Goal: Transaction & Acquisition: Purchase product/service

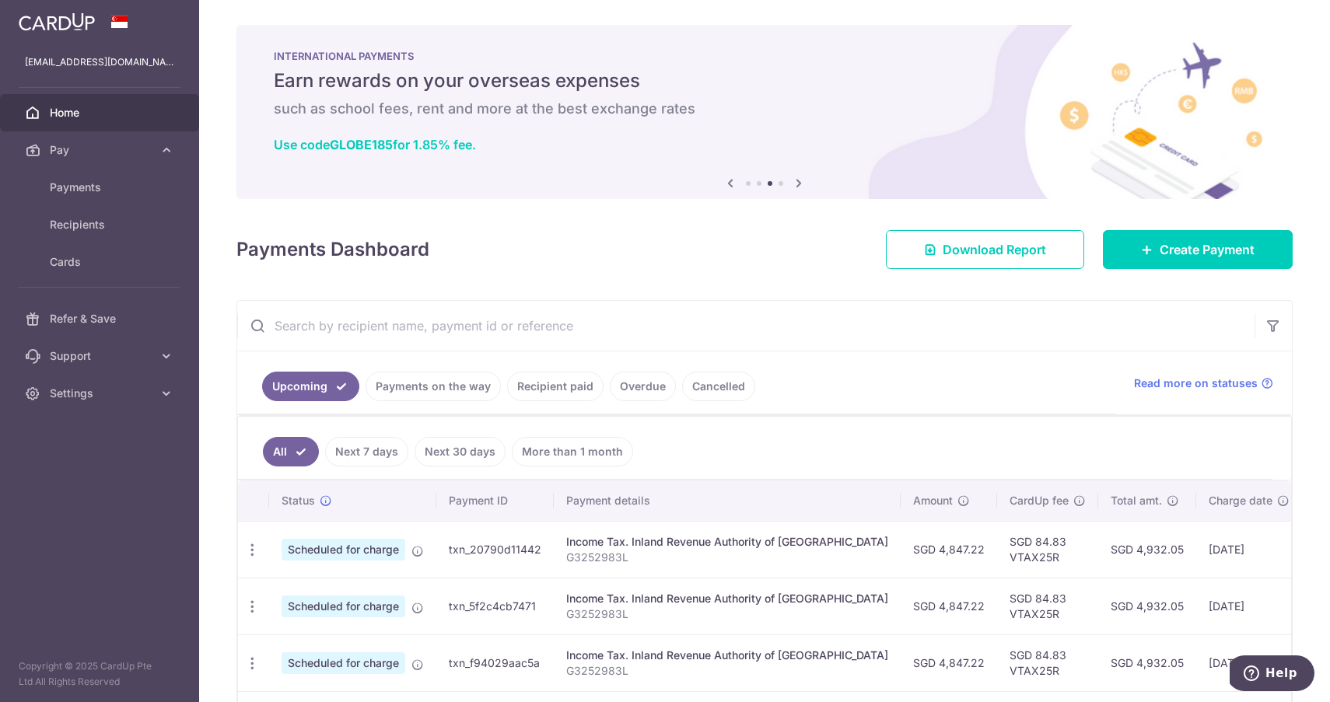
click at [70, 121] on link "Home" at bounding box center [99, 112] width 199 height 37
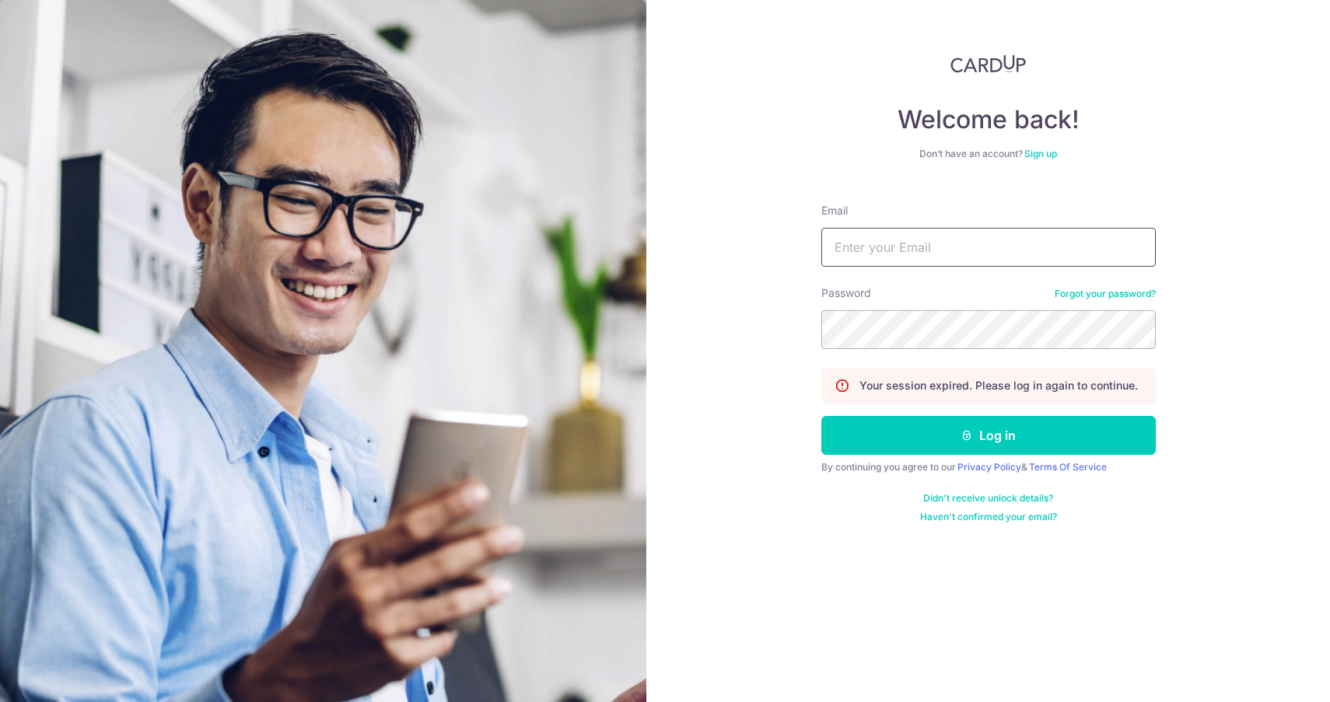
type input "[EMAIL_ADDRESS][DOMAIN_NAME]"
click at [988, 436] on button "Log in" at bounding box center [988, 435] width 334 height 39
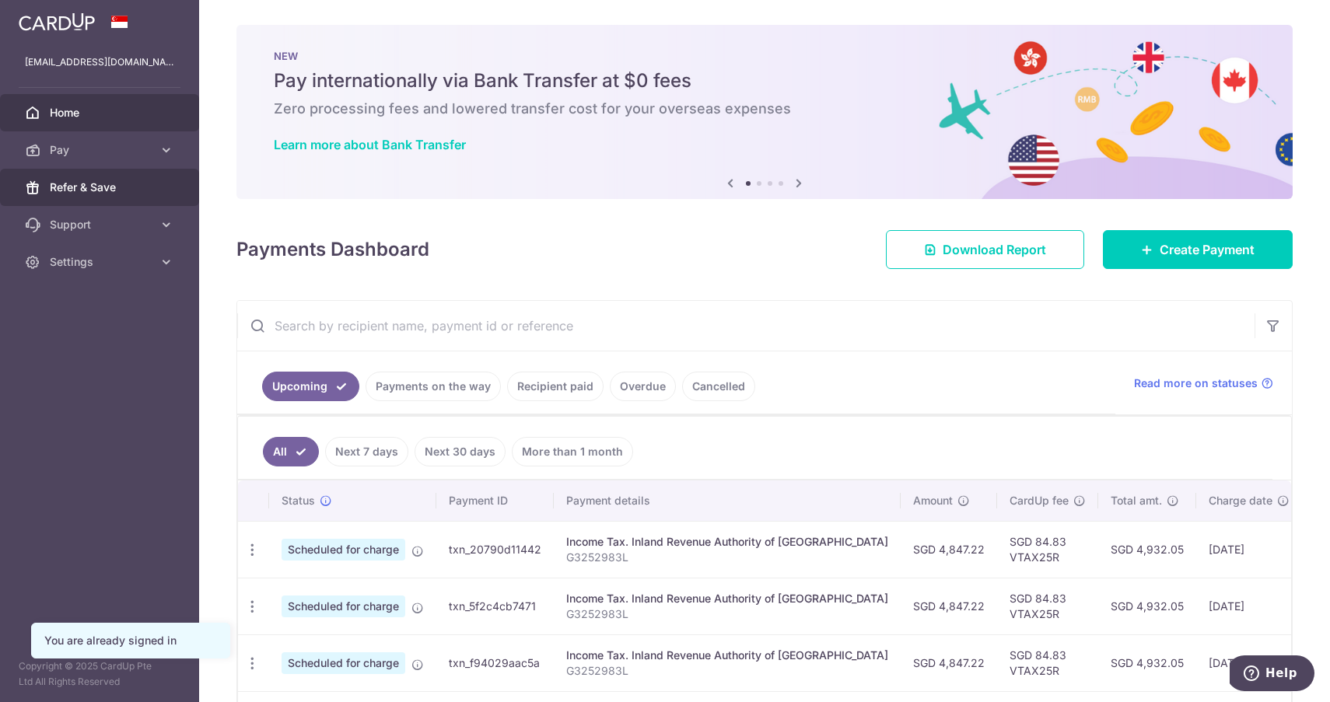
click at [57, 197] on link "Refer & Save" at bounding box center [99, 187] width 199 height 37
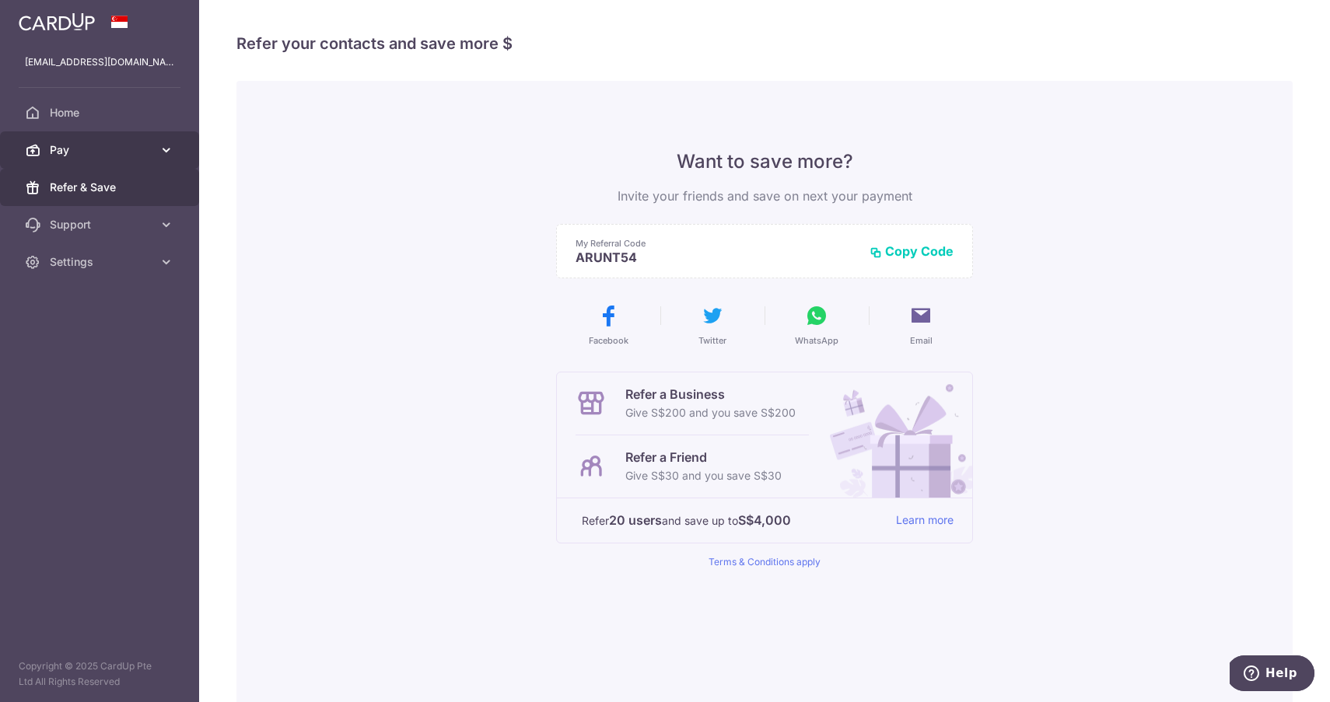
click at [97, 149] on span "Pay" at bounding box center [101, 150] width 103 height 16
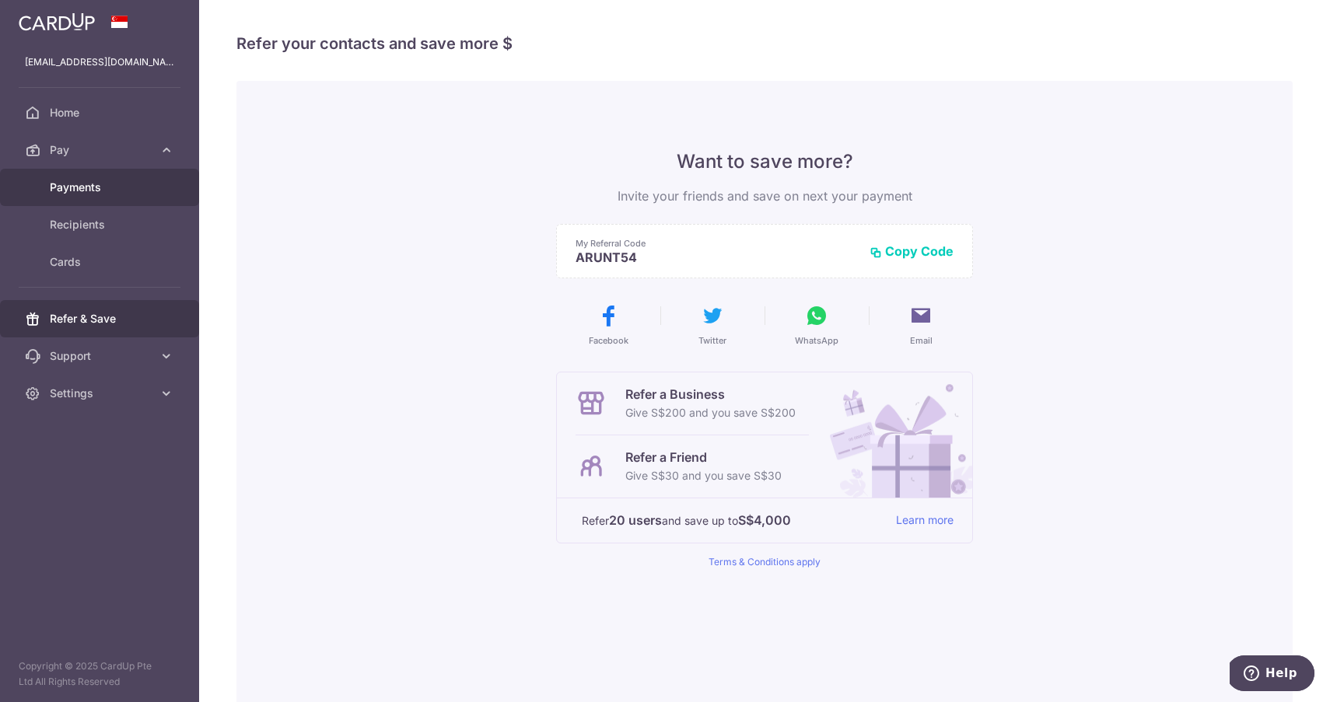
click at [86, 189] on span "Payments" at bounding box center [101, 188] width 103 height 16
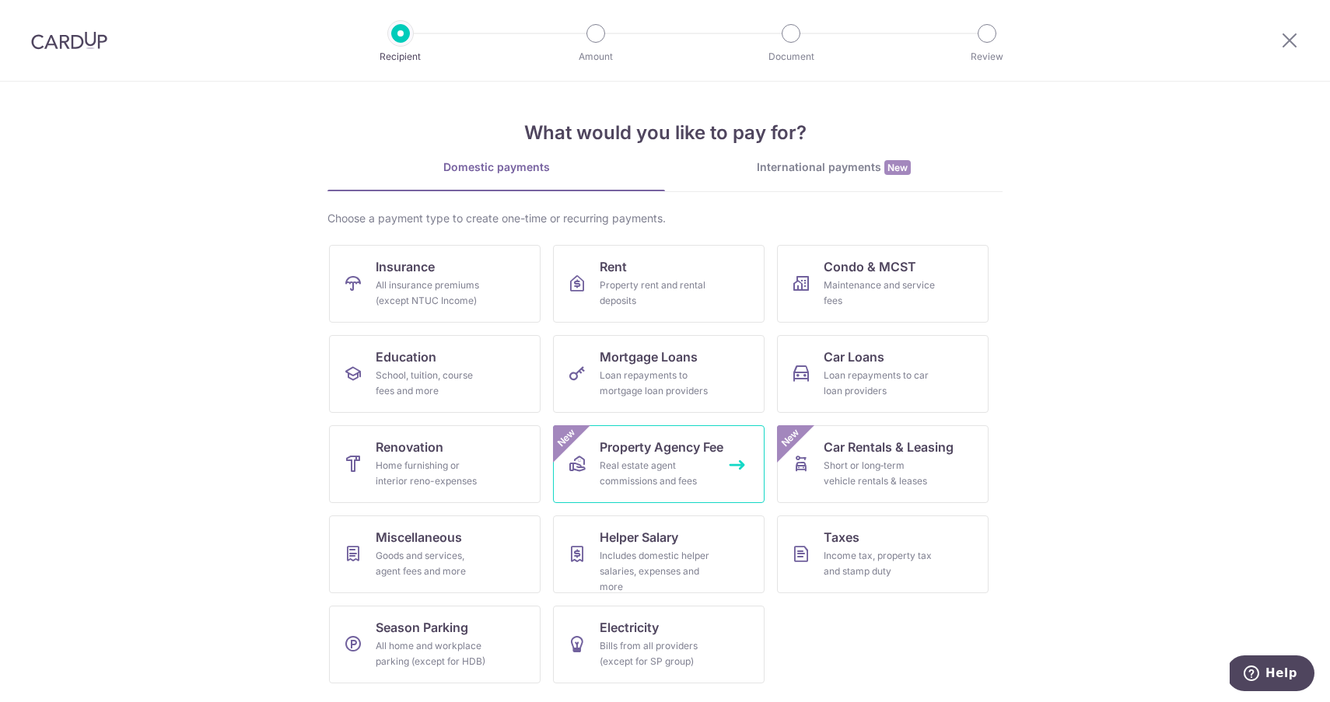
click at [701, 453] on span "Property Agency Fee" at bounding box center [662, 447] width 124 height 19
click at [665, 280] on div "Property rent and rental deposits" at bounding box center [656, 293] width 112 height 31
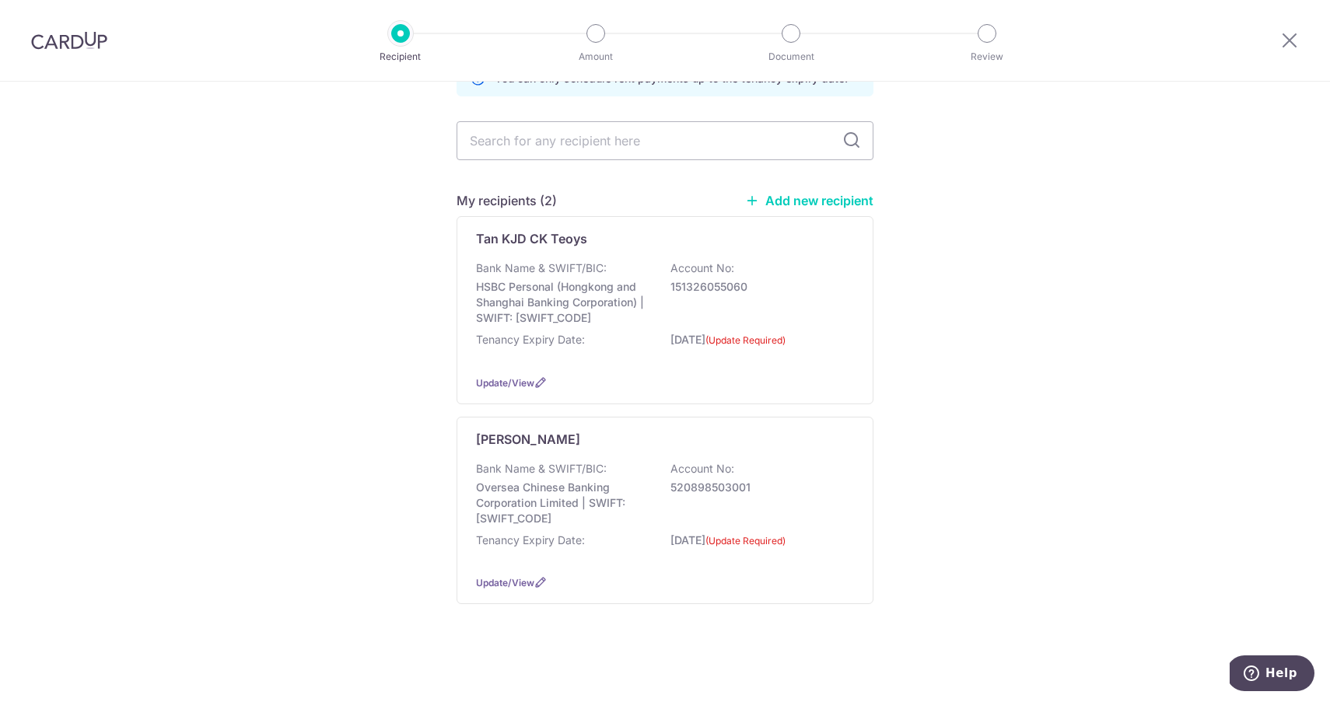
scroll to position [121, 0]
click at [853, 428] on div "[PERSON_NAME] Bank Name & SWIFT/BIC: Oversea Chinese Banking Corporation Limite…" at bounding box center [665, 511] width 417 height 188
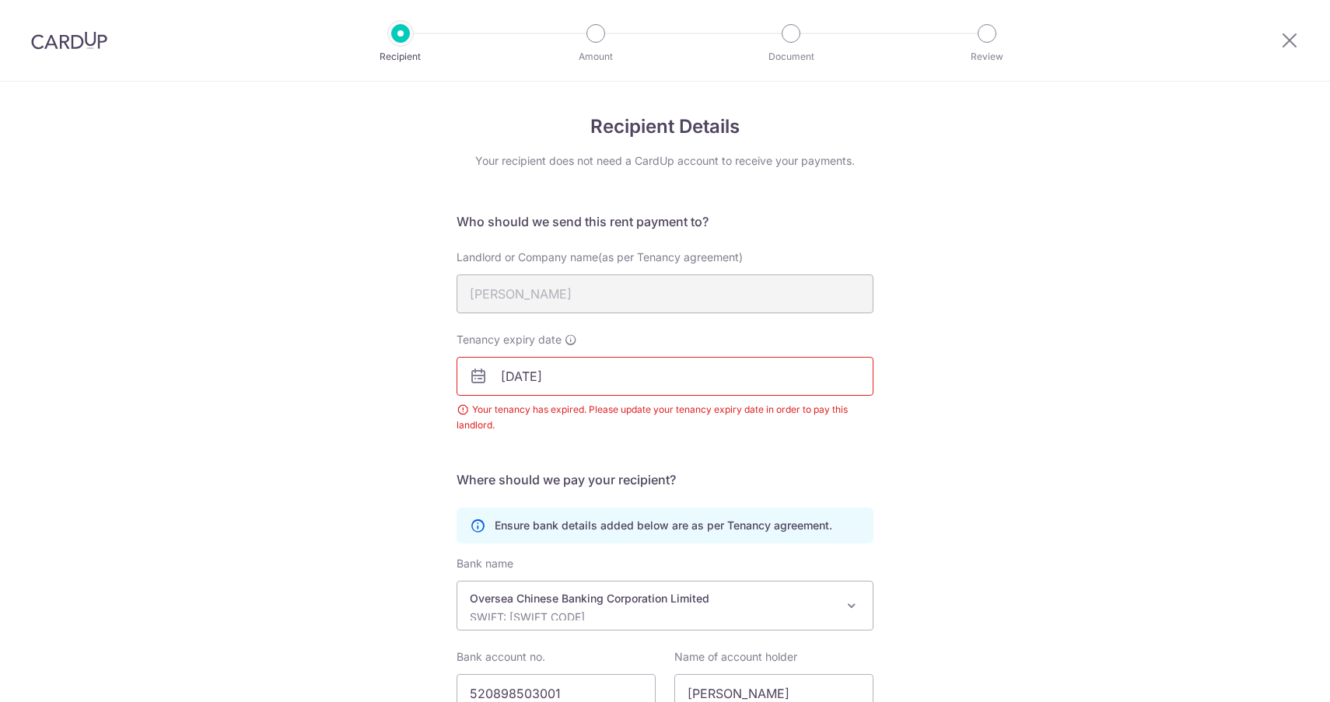
scroll to position [135, 0]
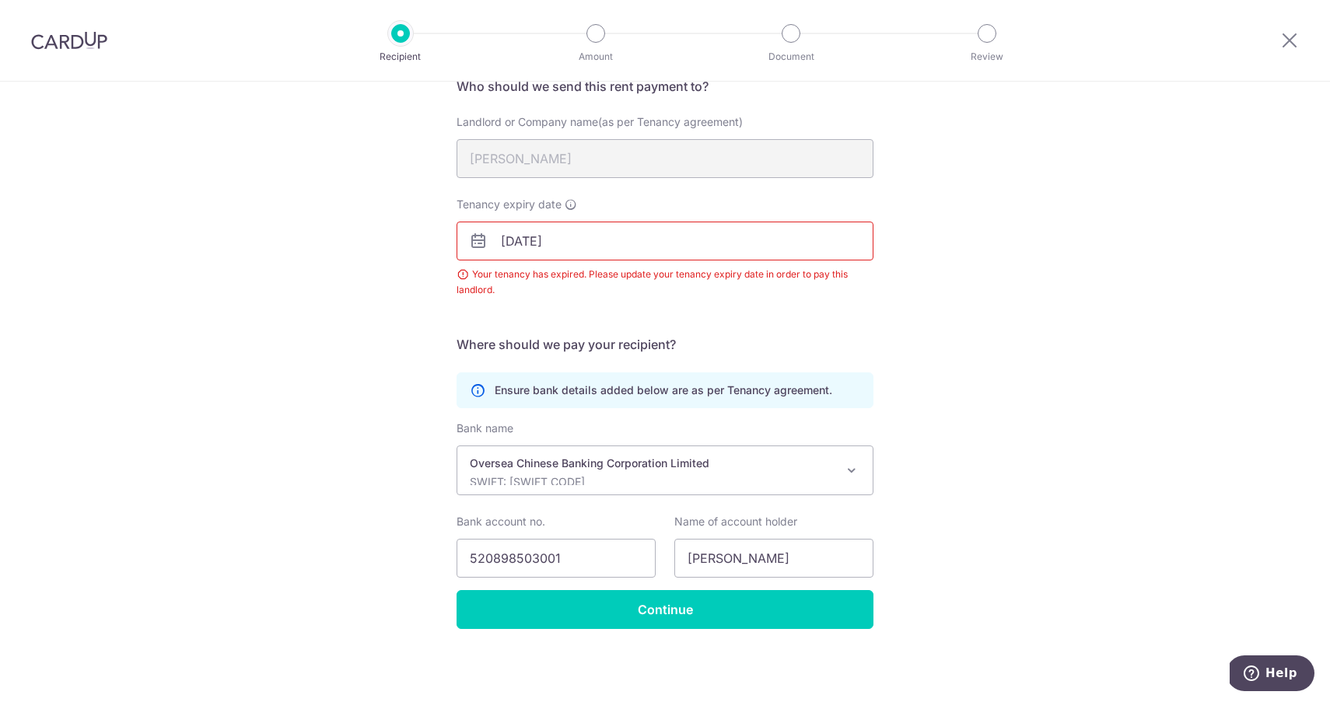
click at [660, 239] on input "24/10/2021" at bounding box center [665, 241] width 417 height 39
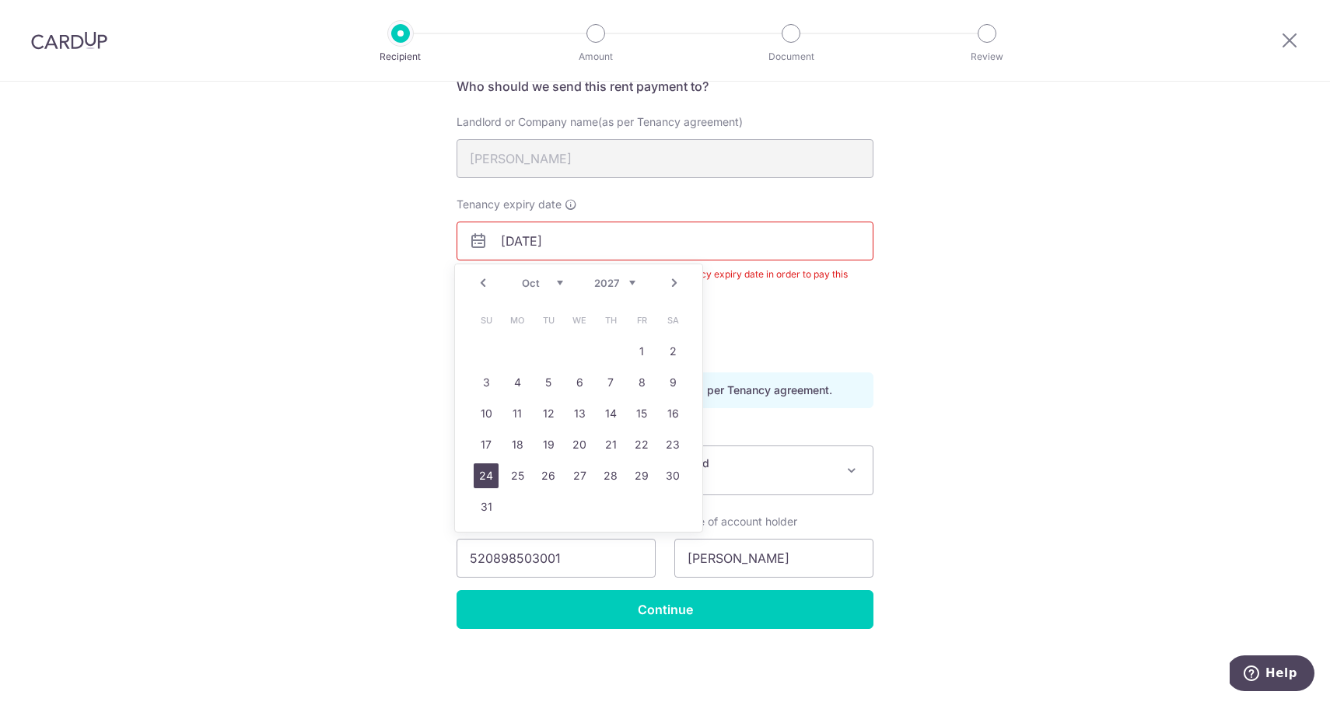
click at [487, 477] on link "24" at bounding box center [486, 476] width 25 height 25
type input "24/10/2027"
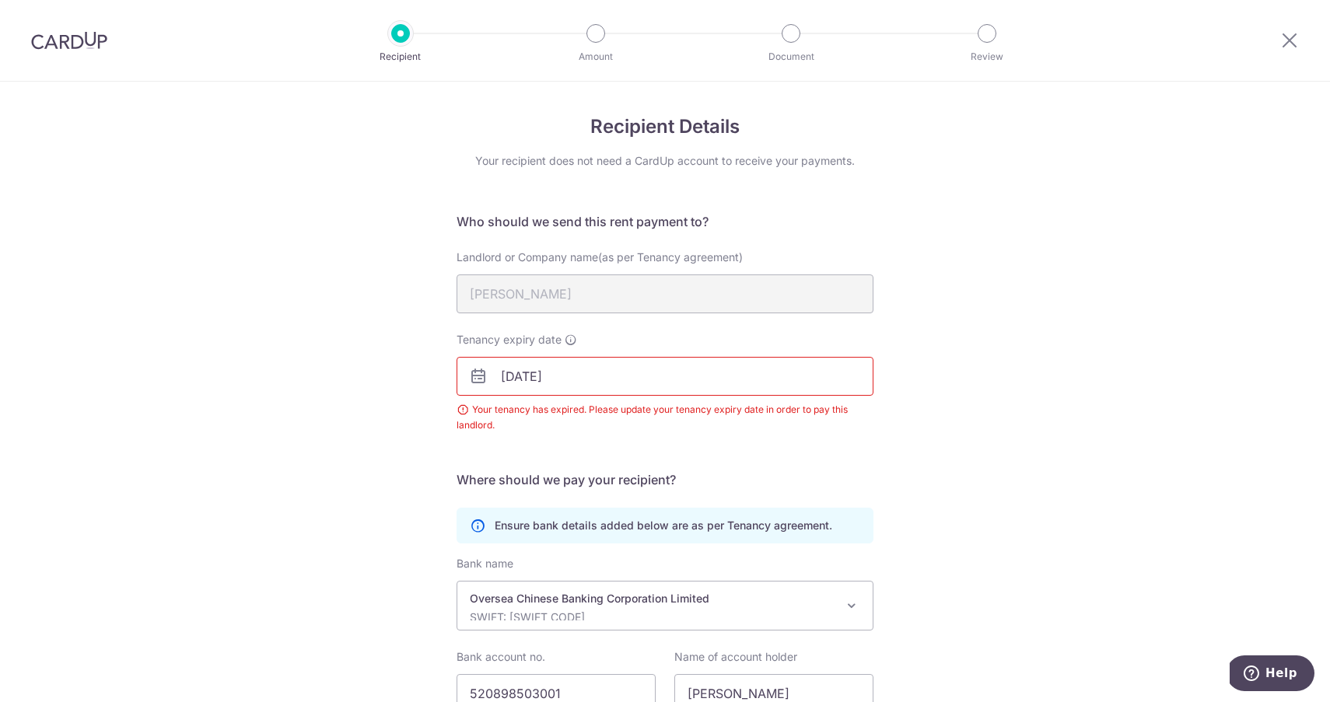
scroll to position [0, 0]
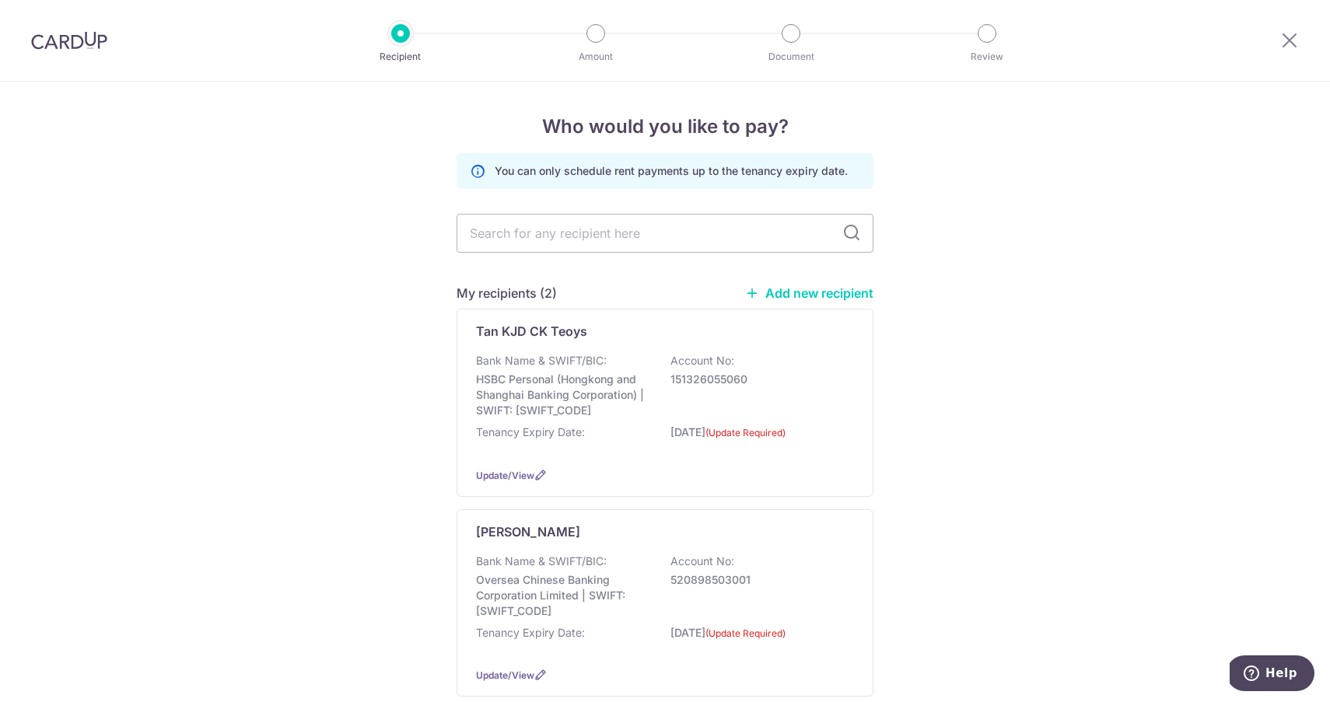
click at [751, 287] on icon at bounding box center [752, 293] width 14 height 14
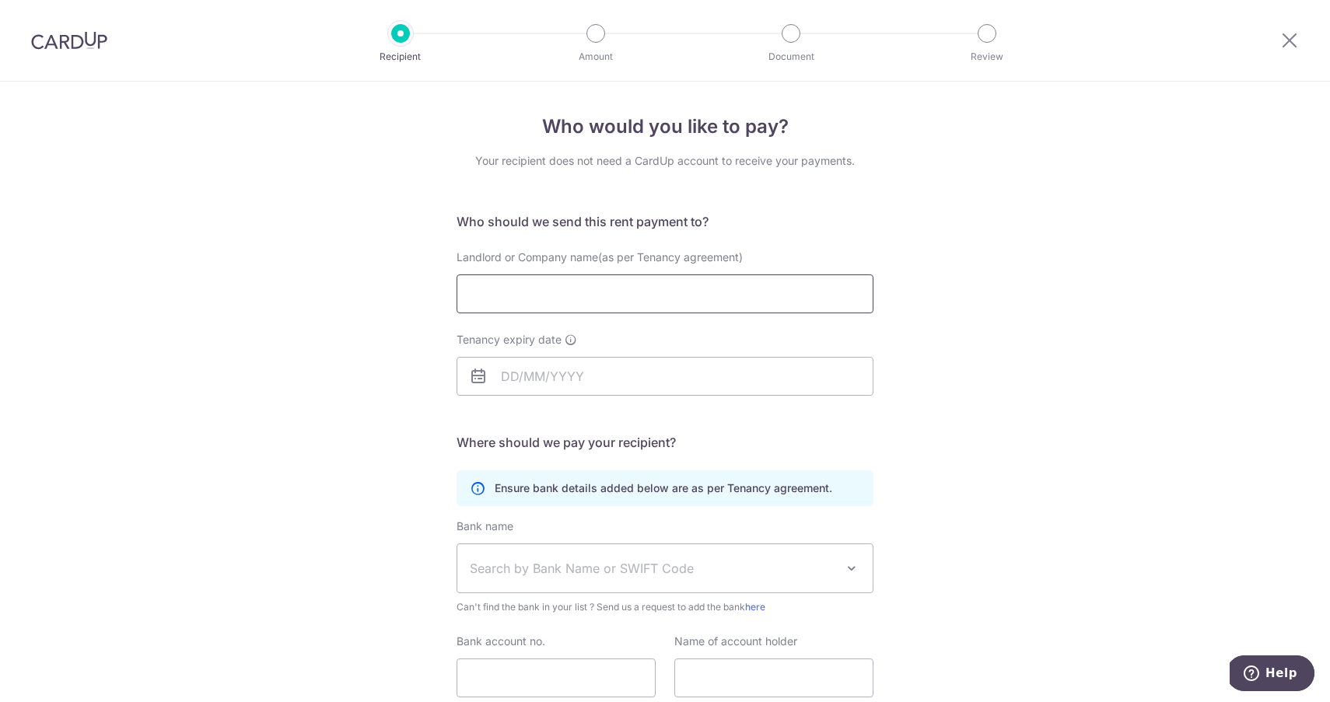
click at [568, 301] on input "Landlord or Company name(as per Tenancy agreement)" at bounding box center [665, 294] width 417 height 39
type input "R"
type input "TAY Chong Keng"
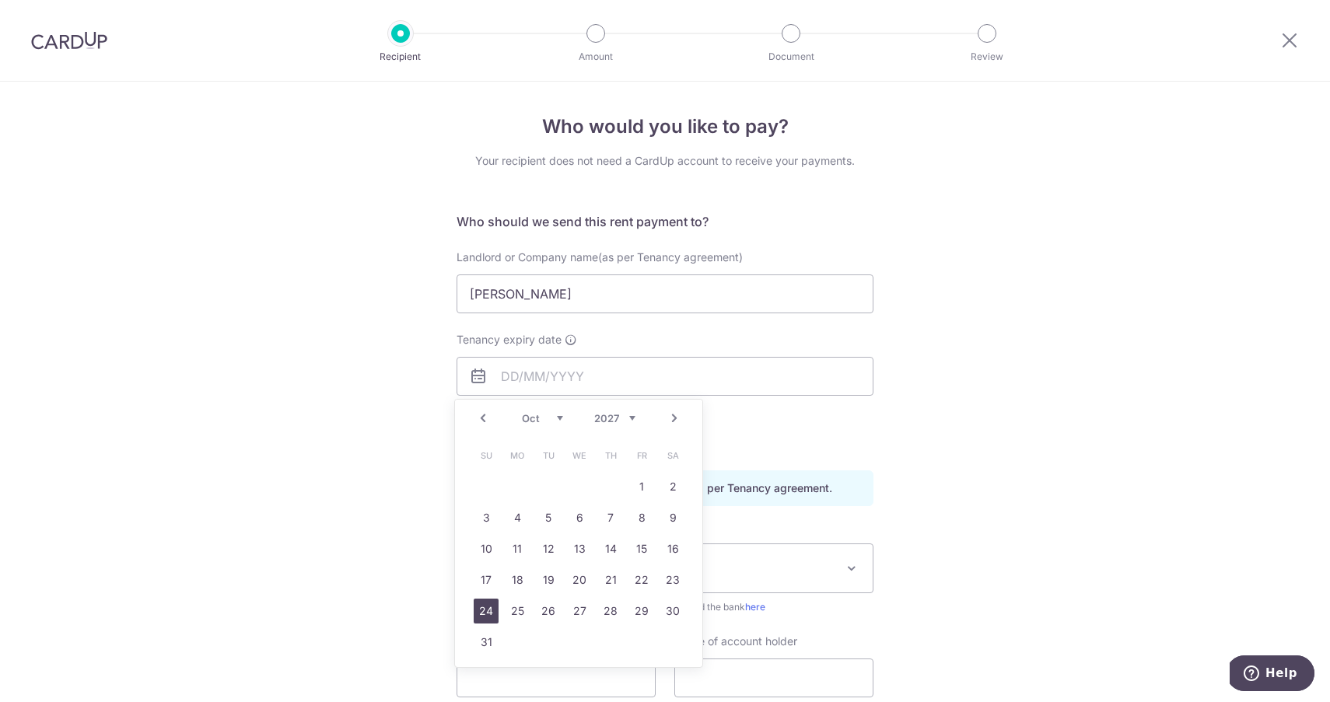
click at [488, 610] on link "24" at bounding box center [486, 611] width 25 height 25
type input "24/10/2027"
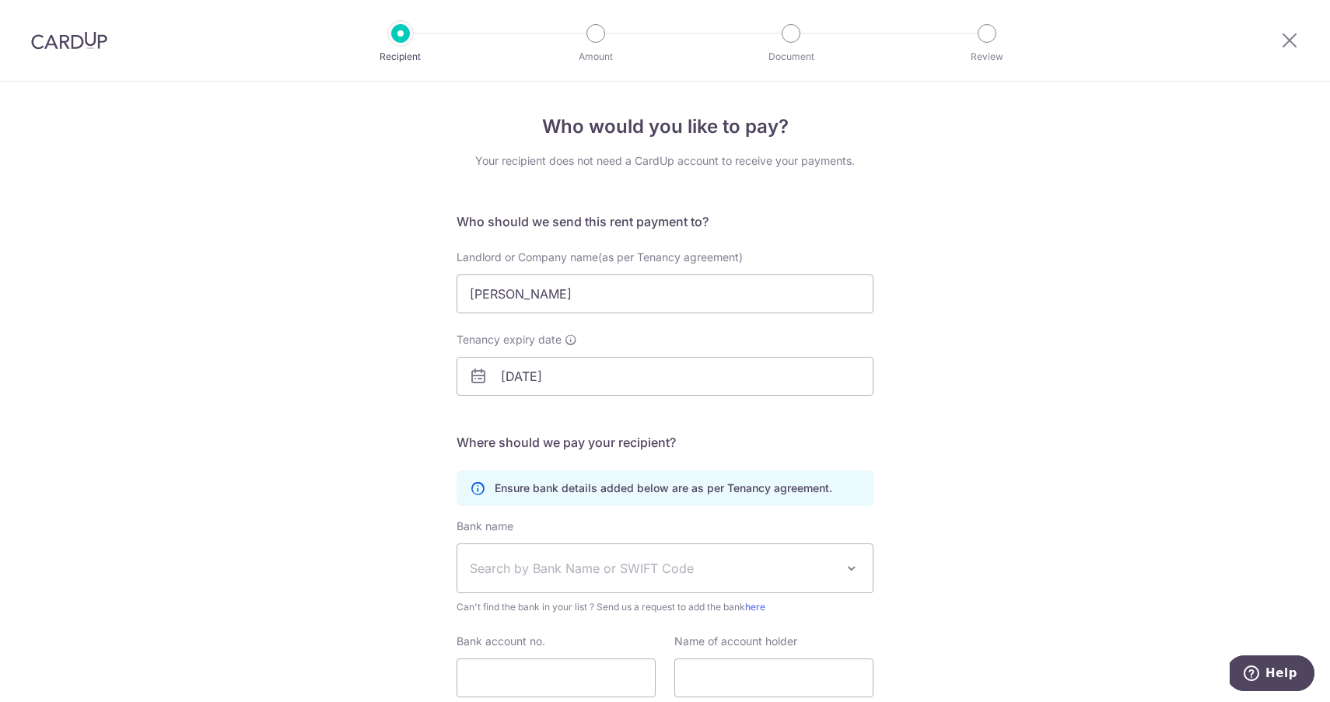
scroll to position [66, 0]
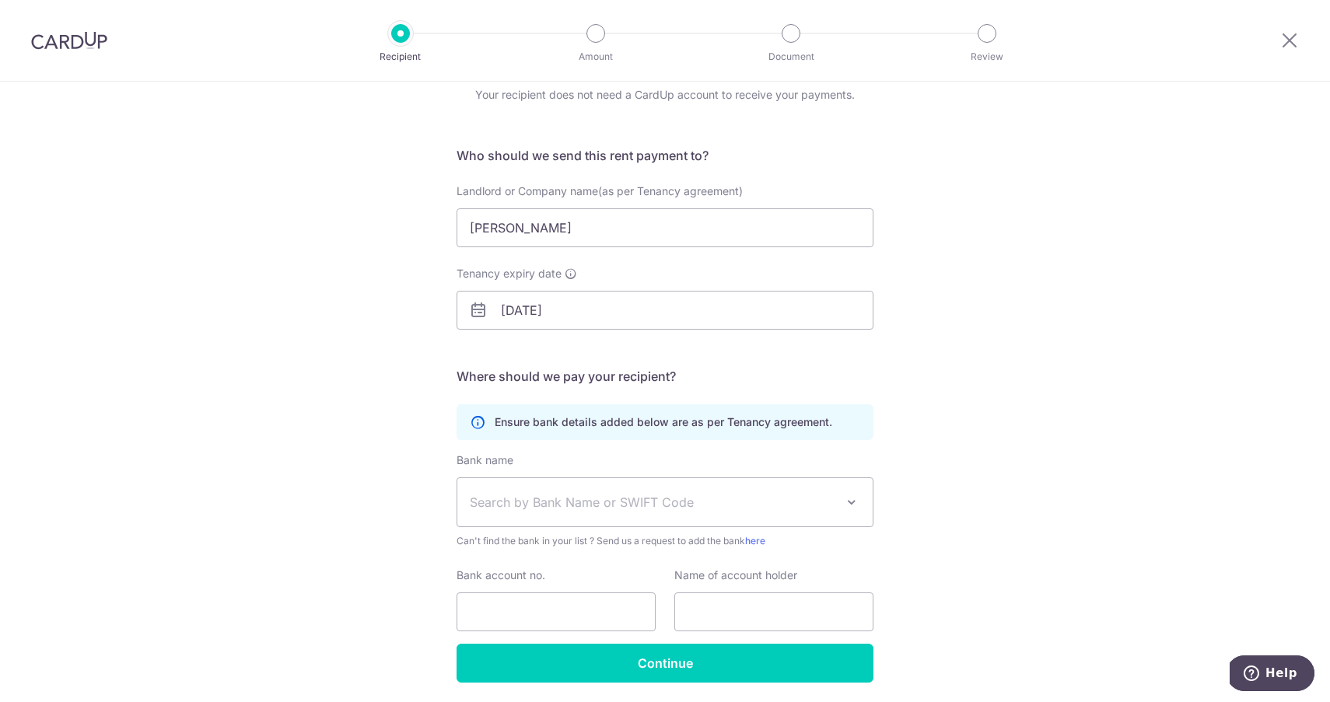
click at [651, 481] on span "Search by Bank Name or SWIFT Code" at bounding box center [664, 502] width 415 height 48
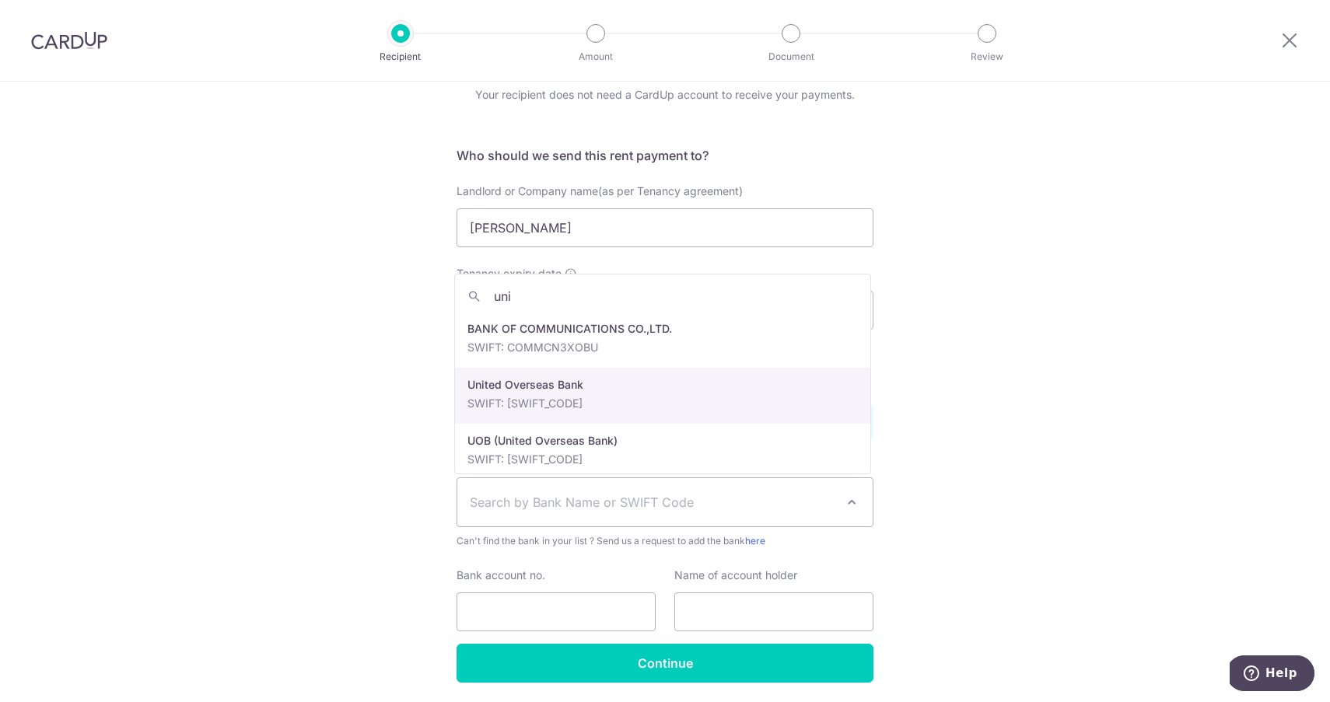
type input "uni"
select select "23668"
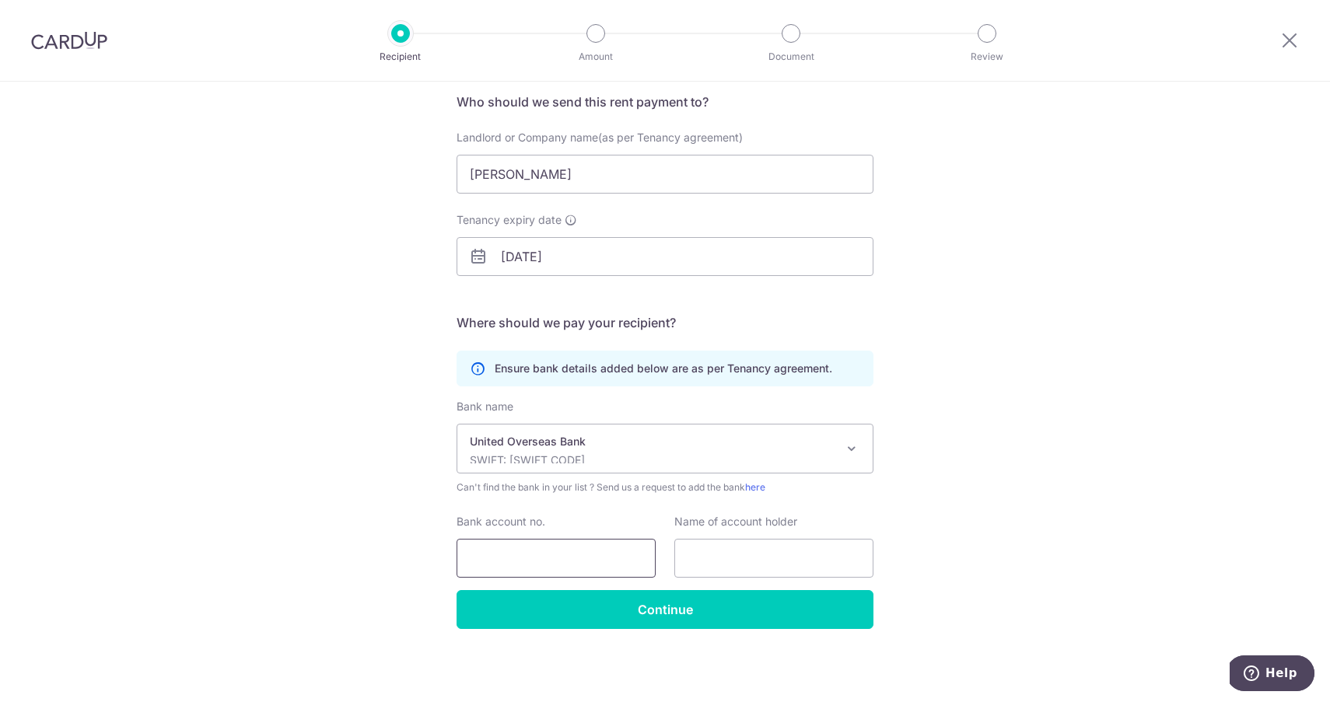
scroll to position [120, 0]
click at [508, 563] on input "Bank account no." at bounding box center [556, 558] width 199 height 39
paste input "661 302 633 6"
type input "6613026336"
drag, startPoint x: 599, startPoint y: 176, endPoint x: 402, endPoint y: 182, distance: 196.9
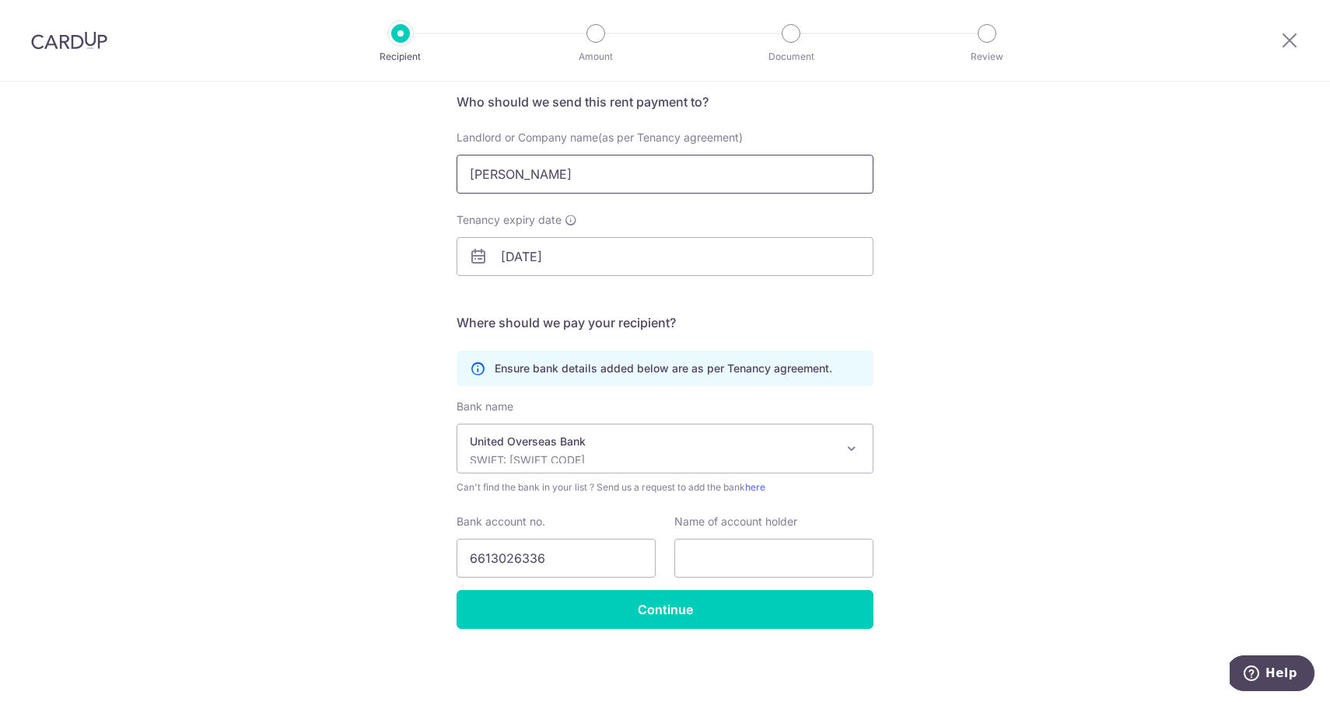
click at [402, 182] on div "Who would you like to pay? Your recipient does not need a CardUp account to rec…" at bounding box center [665, 332] width 1330 height 740
drag, startPoint x: 563, startPoint y: 175, endPoint x: 465, endPoint y: 170, distance: 98.1
click at [465, 170] on input "TAY Chong Keng" at bounding box center [665, 174] width 417 height 39
click at [702, 568] on input "text" at bounding box center [773, 558] width 199 height 39
paste input "TAY Chong Keng"
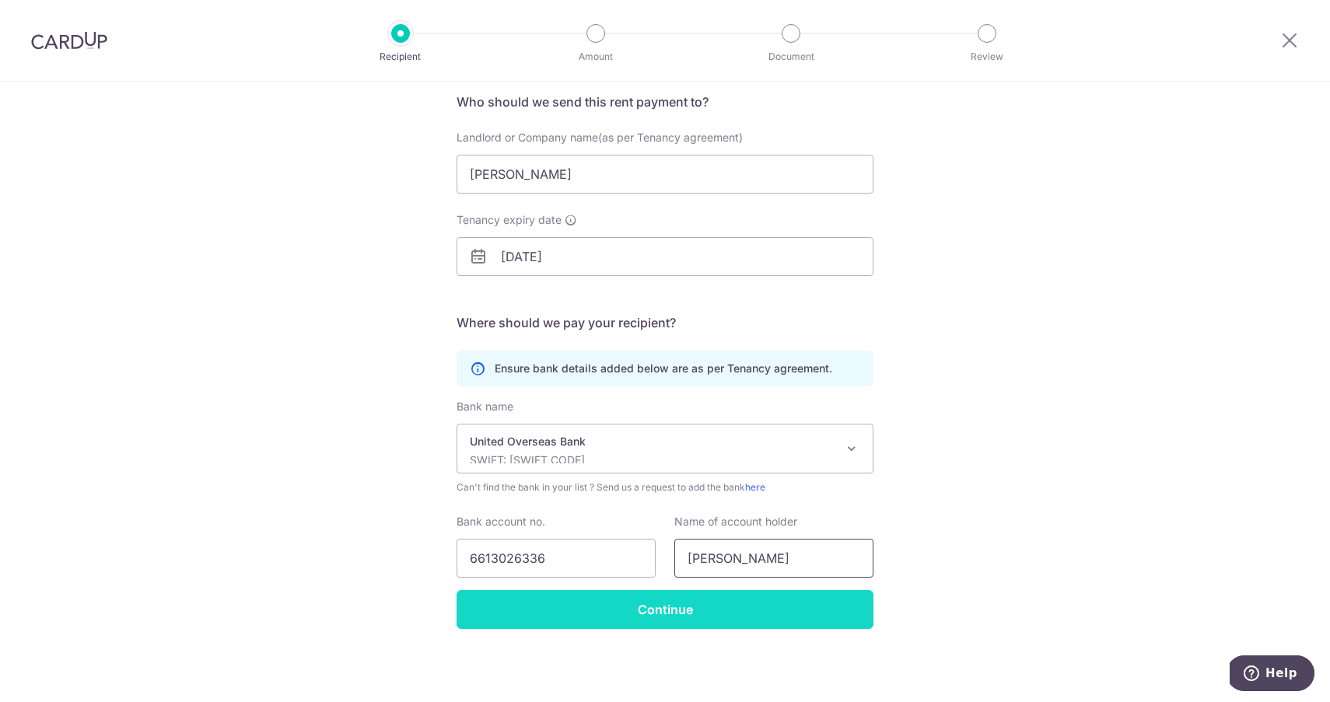
type input "TAY Chong Keng"
click at [697, 610] on input "Continue" at bounding box center [665, 609] width 417 height 39
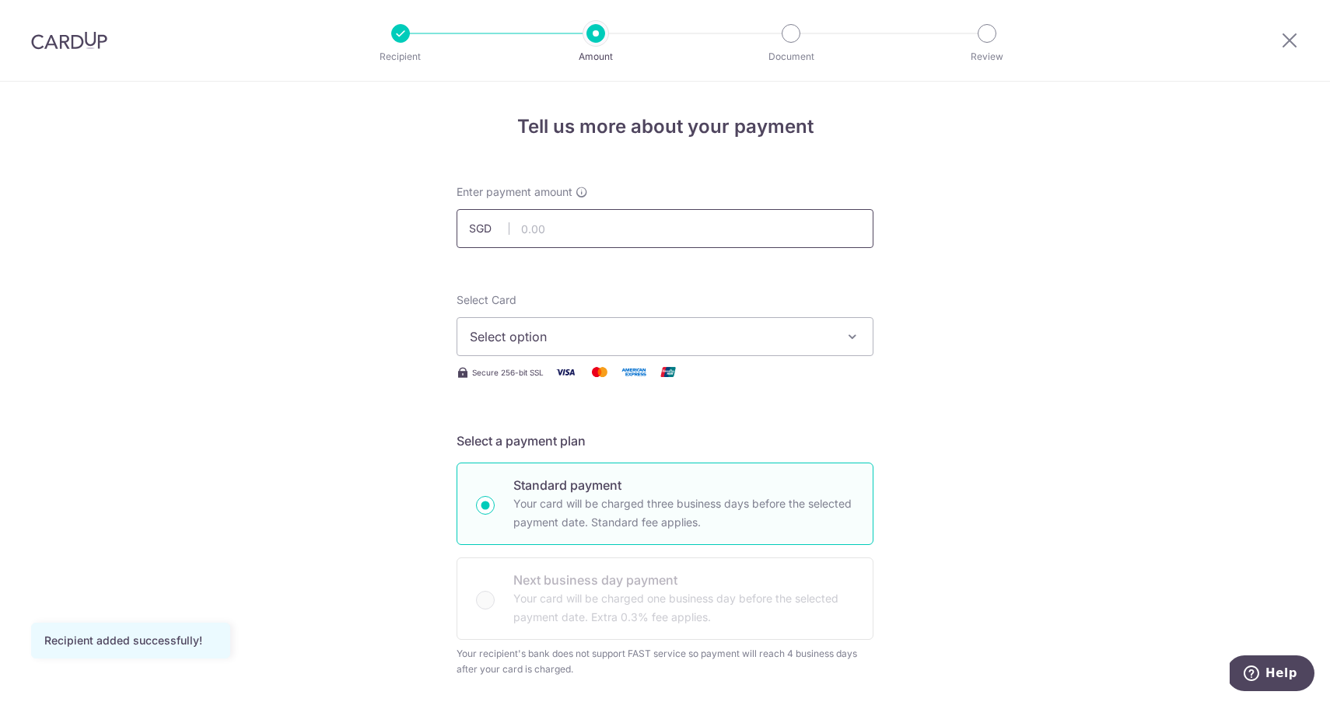
click at [642, 236] on input "text" at bounding box center [665, 228] width 417 height 39
type input "7,700.00"
click at [622, 341] on span "Select option" at bounding box center [651, 336] width 362 height 19
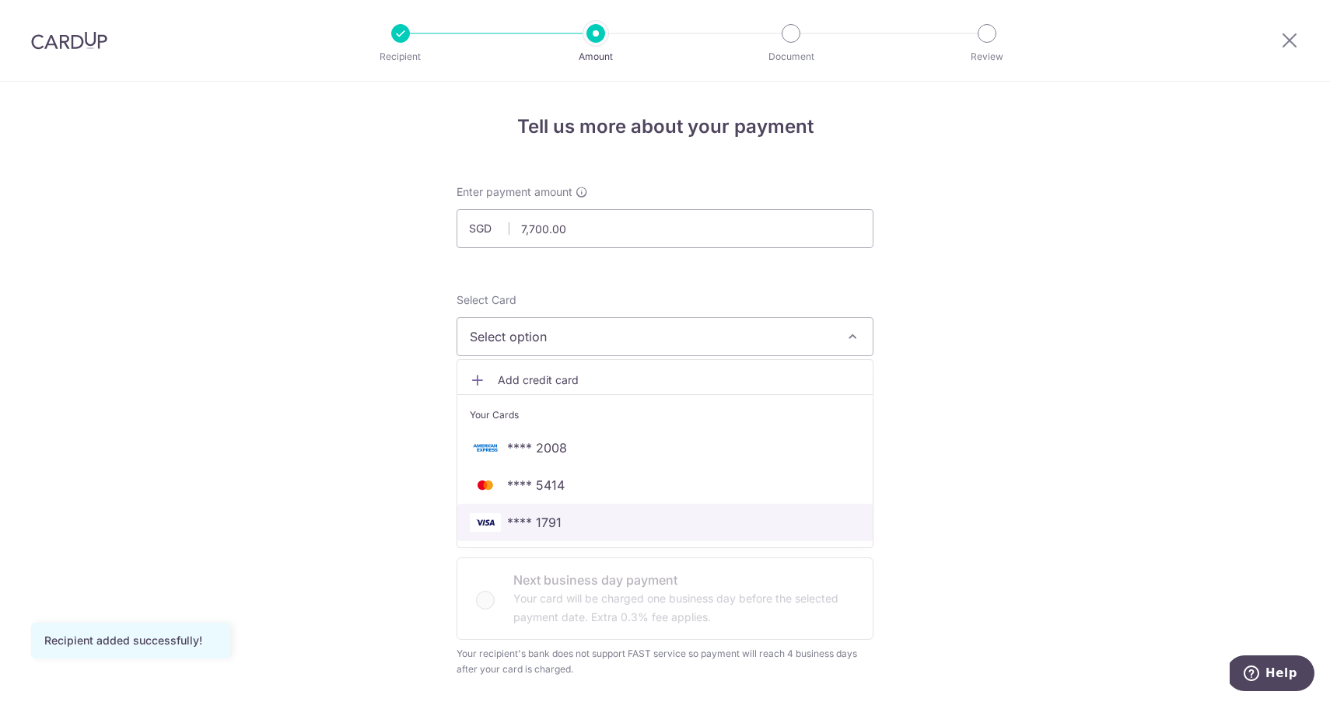
click at [537, 519] on span "**** 1791" at bounding box center [534, 522] width 54 height 19
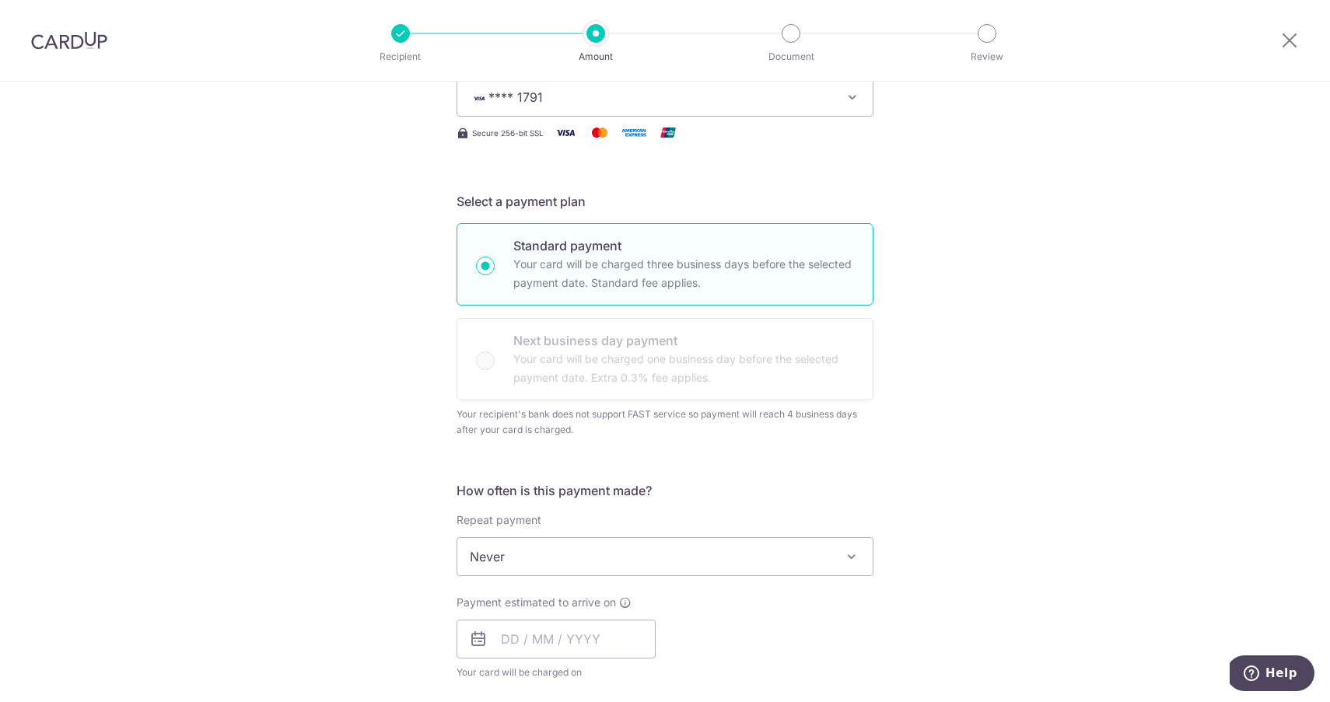
scroll to position [244, 0]
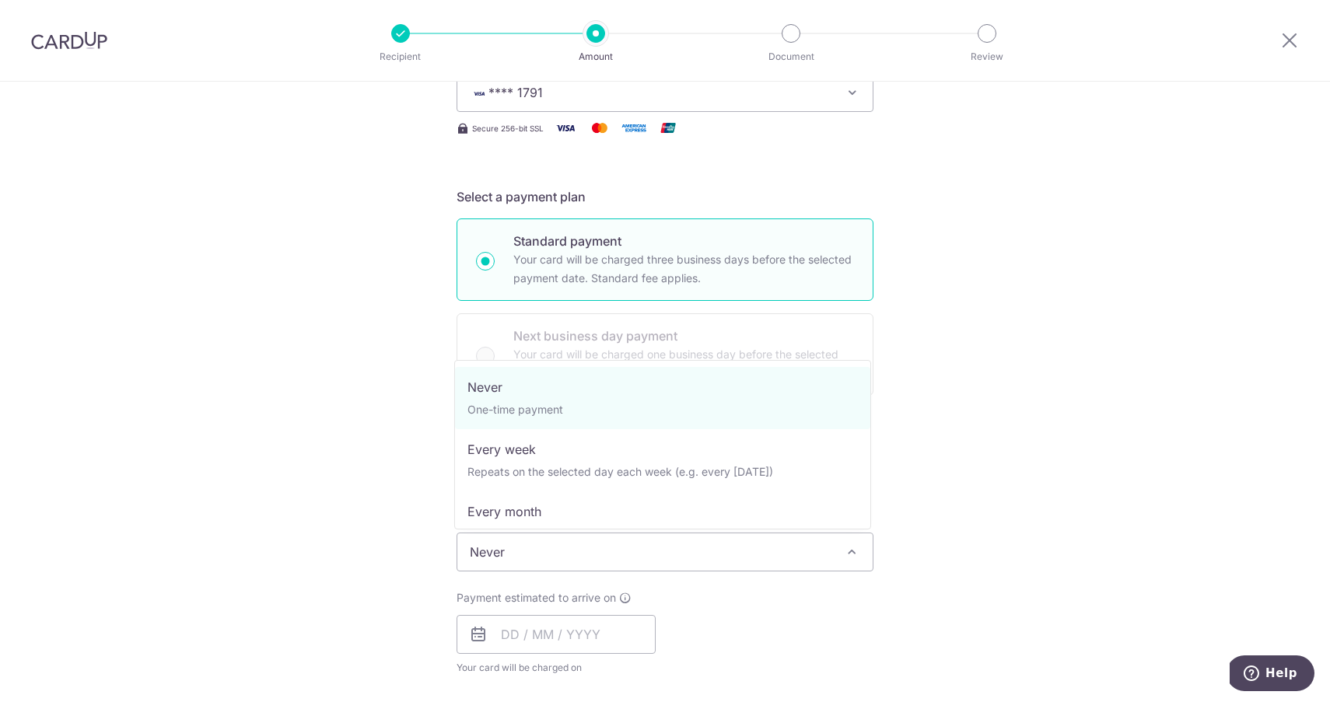
click at [521, 558] on span "Never" at bounding box center [664, 552] width 415 height 37
select select "3"
type input "24/10/2027"
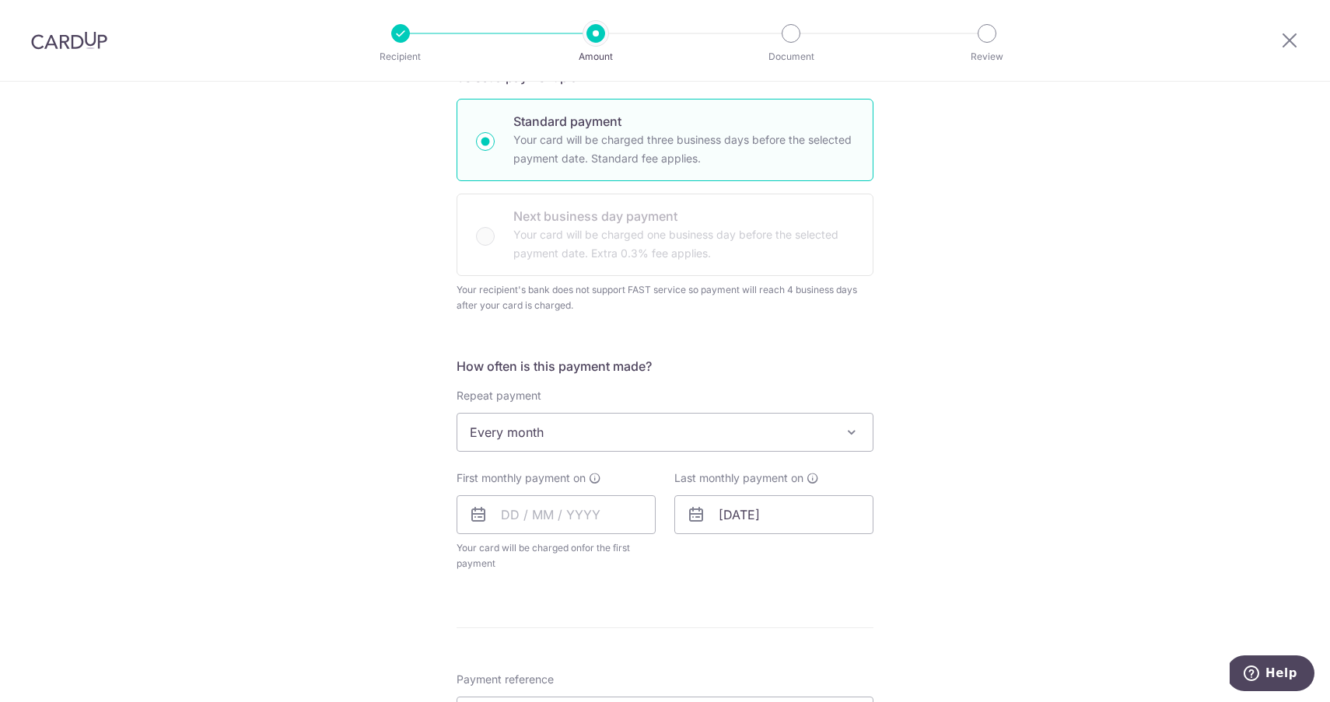
scroll to position [367, 0]
click at [522, 522] on input "text" at bounding box center [556, 511] width 199 height 39
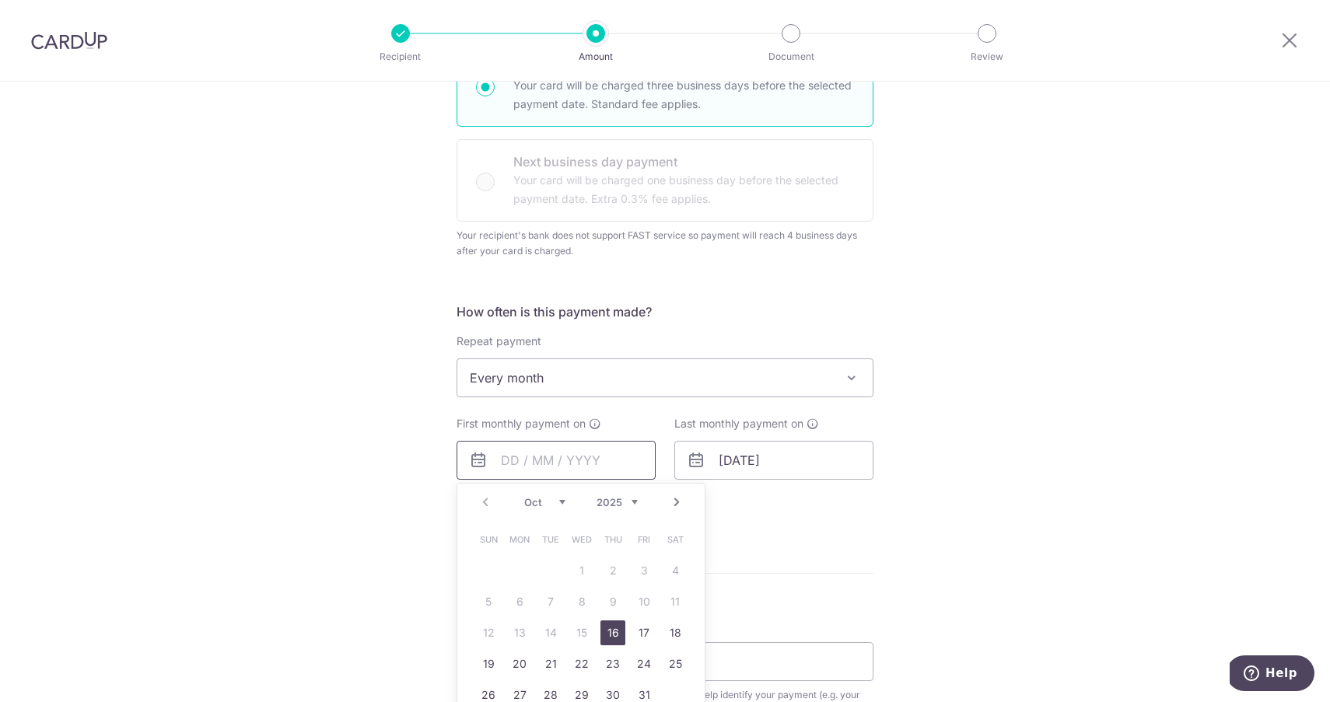
scroll to position [422, 0]
click at [669, 664] on link "25" at bounding box center [675, 660] width 25 height 25
type input "25/10/2025"
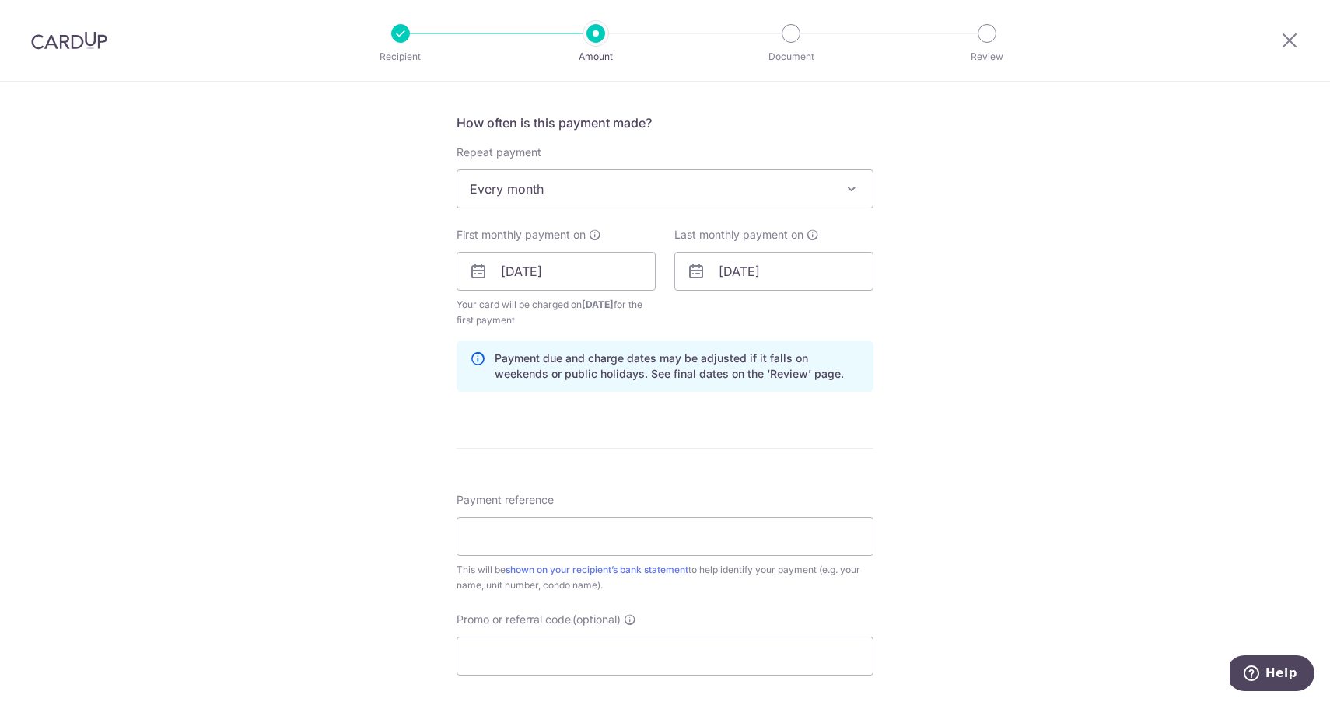
scroll to position [608, 0]
click at [747, 539] on input "Payment reference" at bounding box center [665, 535] width 417 height 39
type input "R"
type input "Horiozon 17-02"
click at [723, 653] on input "Promo or referral code (optional)" at bounding box center [665, 655] width 417 height 39
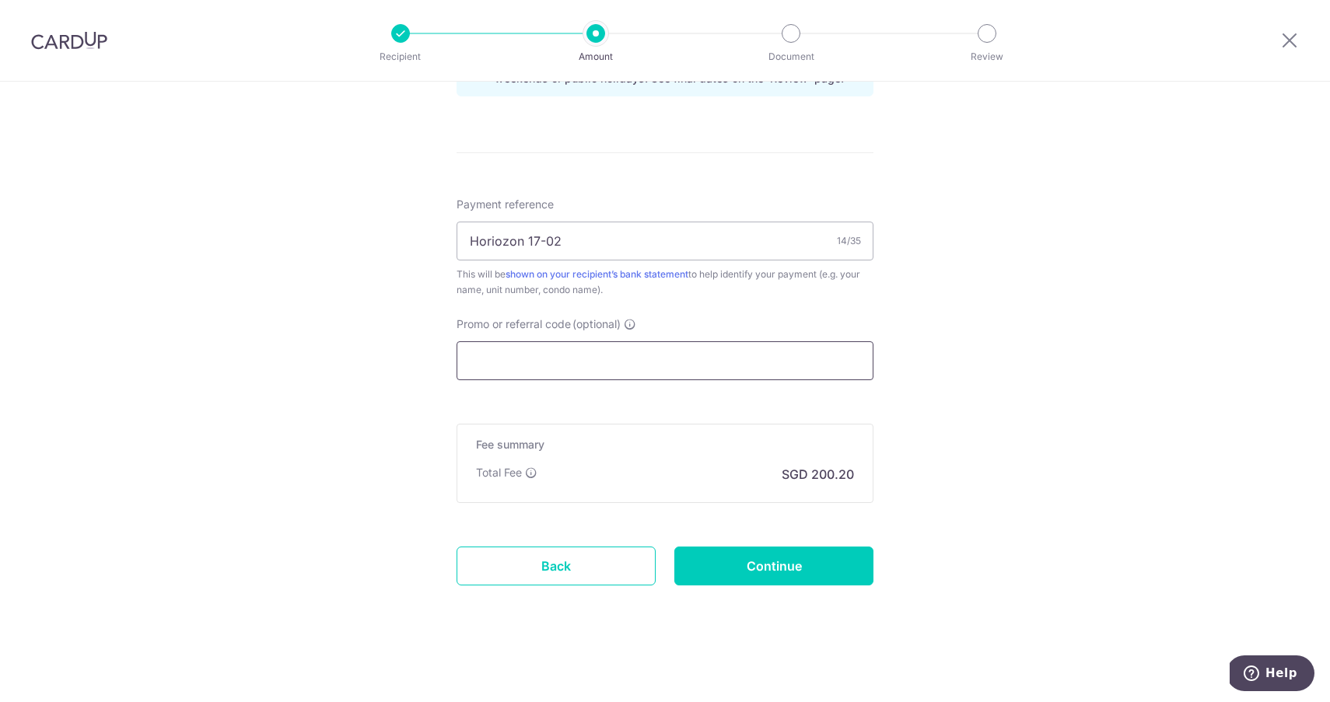
scroll to position [903, 0]
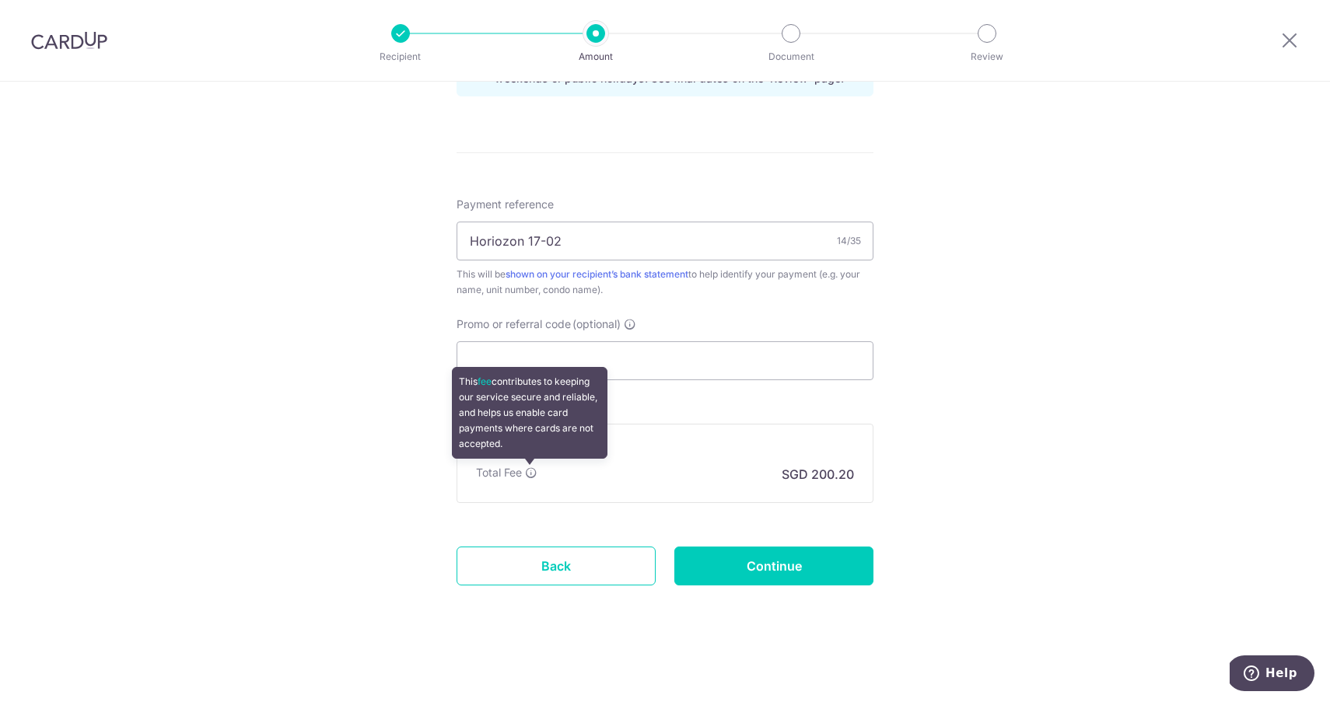
click at [533, 472] on icon at bounding box center [531, 473] width 12 height 12
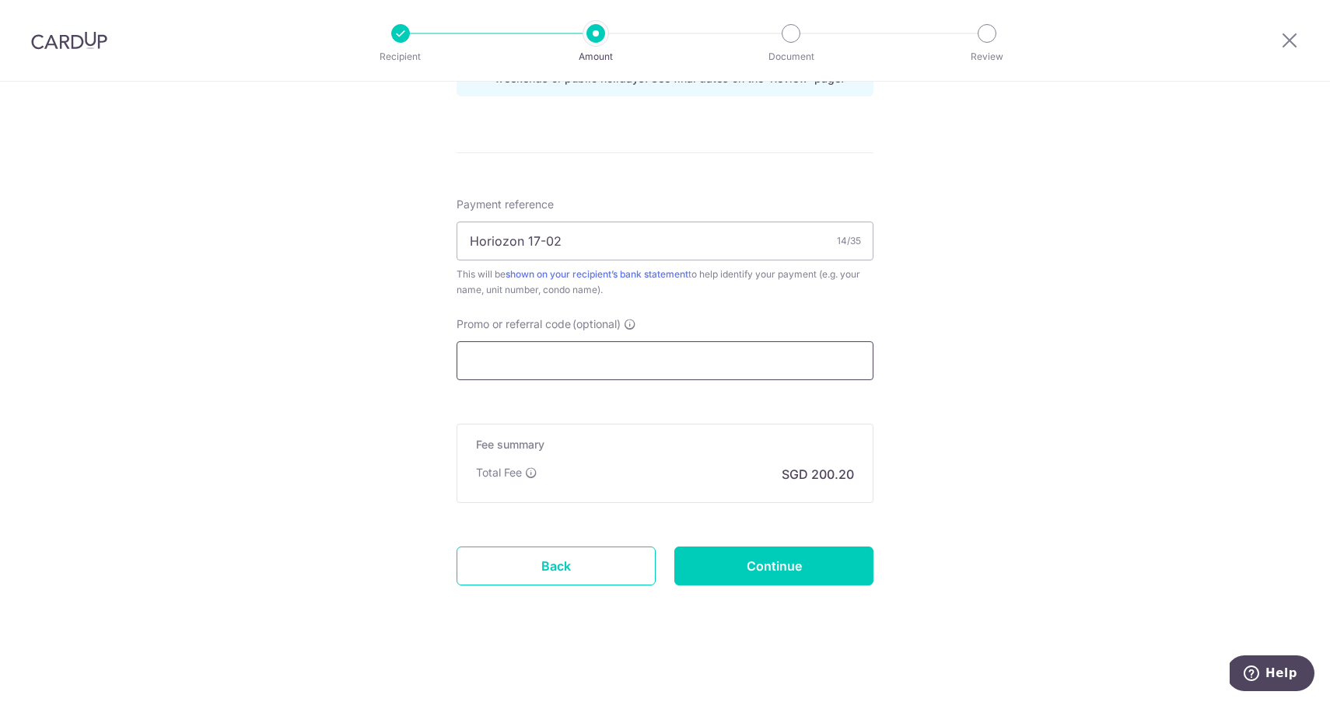
click at [563, 369] on input "Promo or referral code (optional)" at bounding box center [665, 360] width 417 height 39
paste input "3HOME25R"
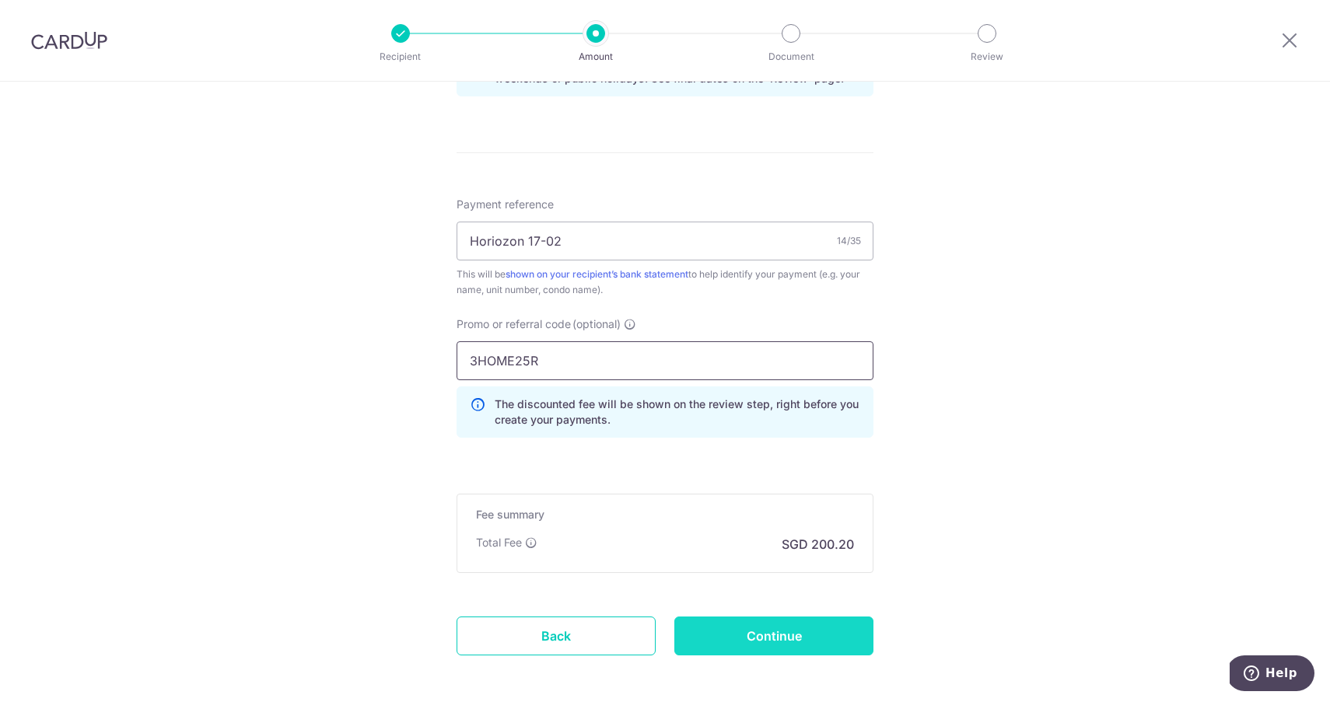
type input "3HOME25R"
click at [747, 632] on input "Continue" at bounding box center [773, 636] width 199 height 39
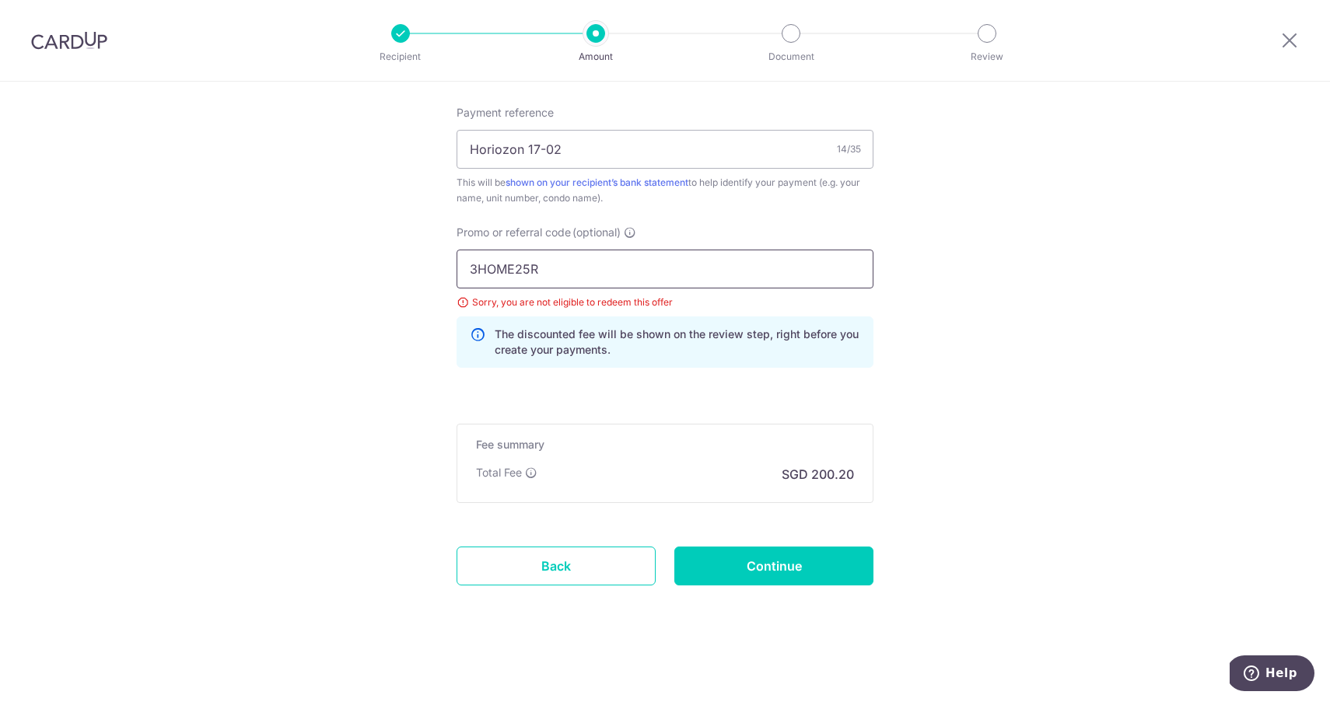
click at [614, 267] on input "3HOME25R" at bounding box center [665, 269] width 417 height 39
click at [583, 568] on link "Back" at bounding box center [556, 566] width 199 height 39
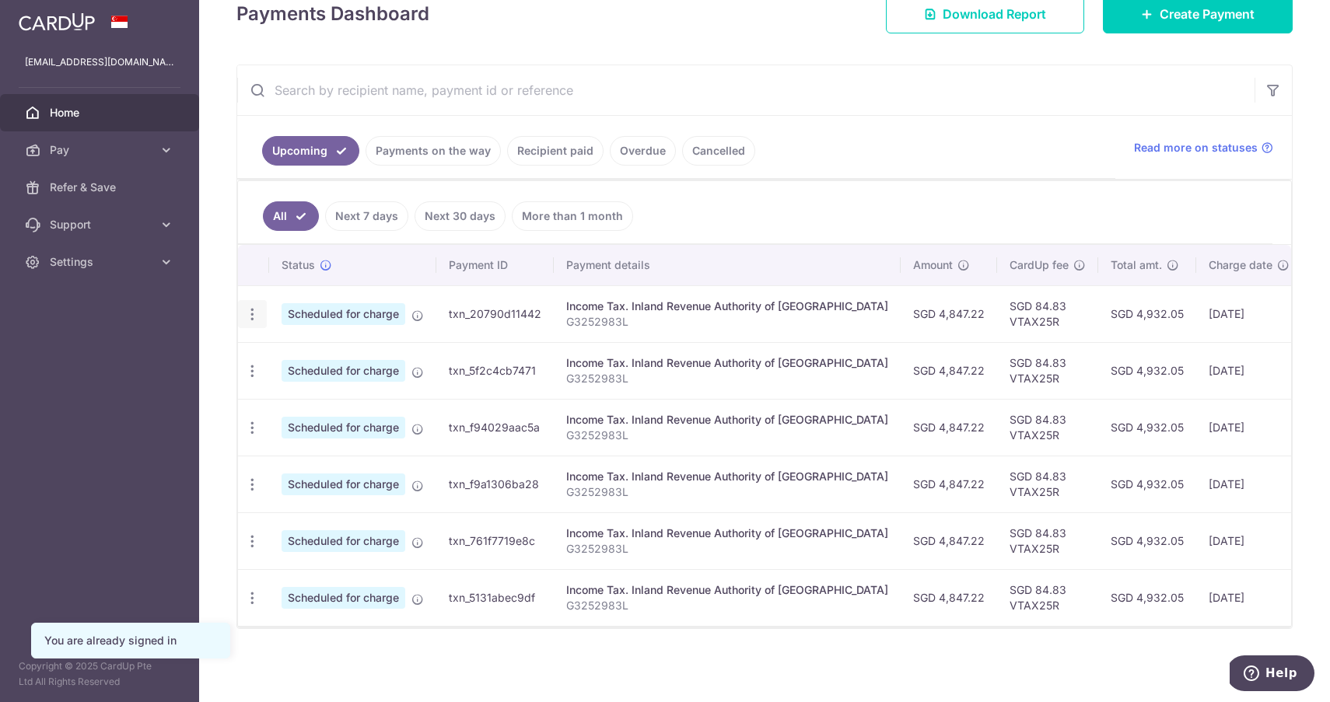
click at [258, 313] on icon "button" at bounding box center [252, 314] width 16 height 16
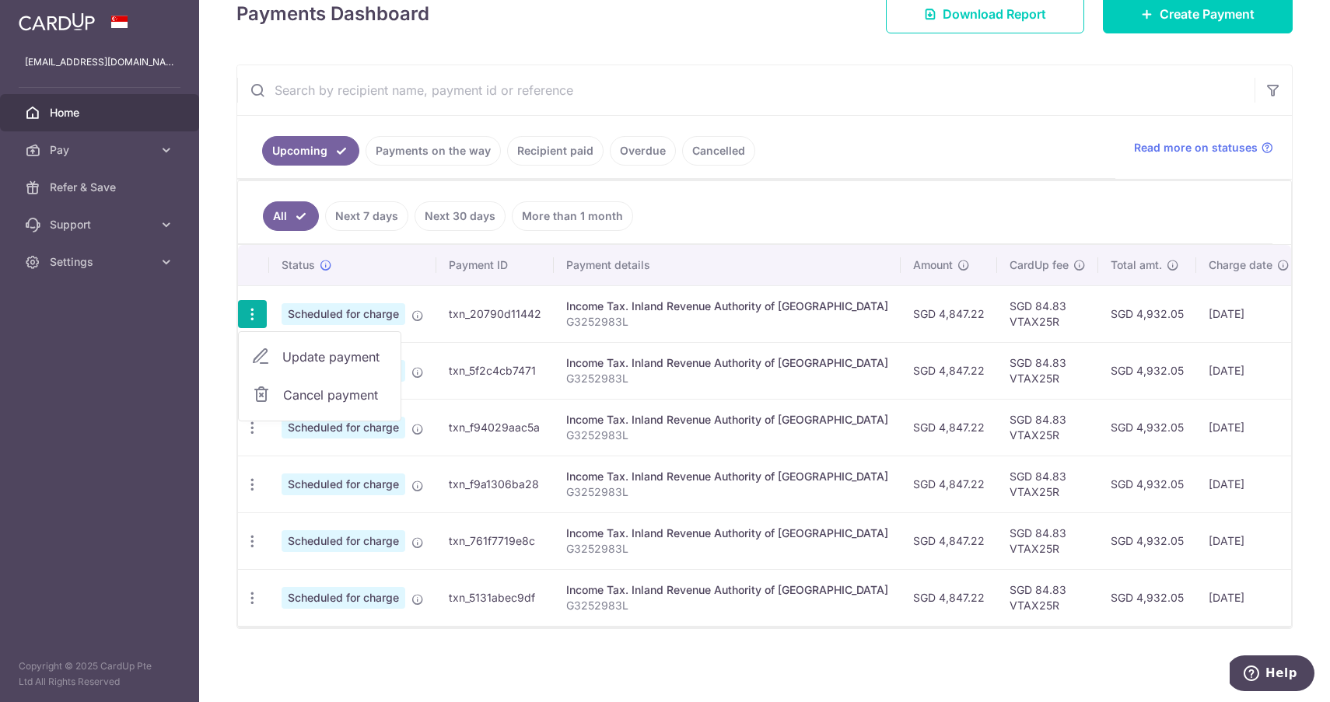
click at [298, 391] on span "Cancel payment" at bounding box center [335, 395] width 104 height 19
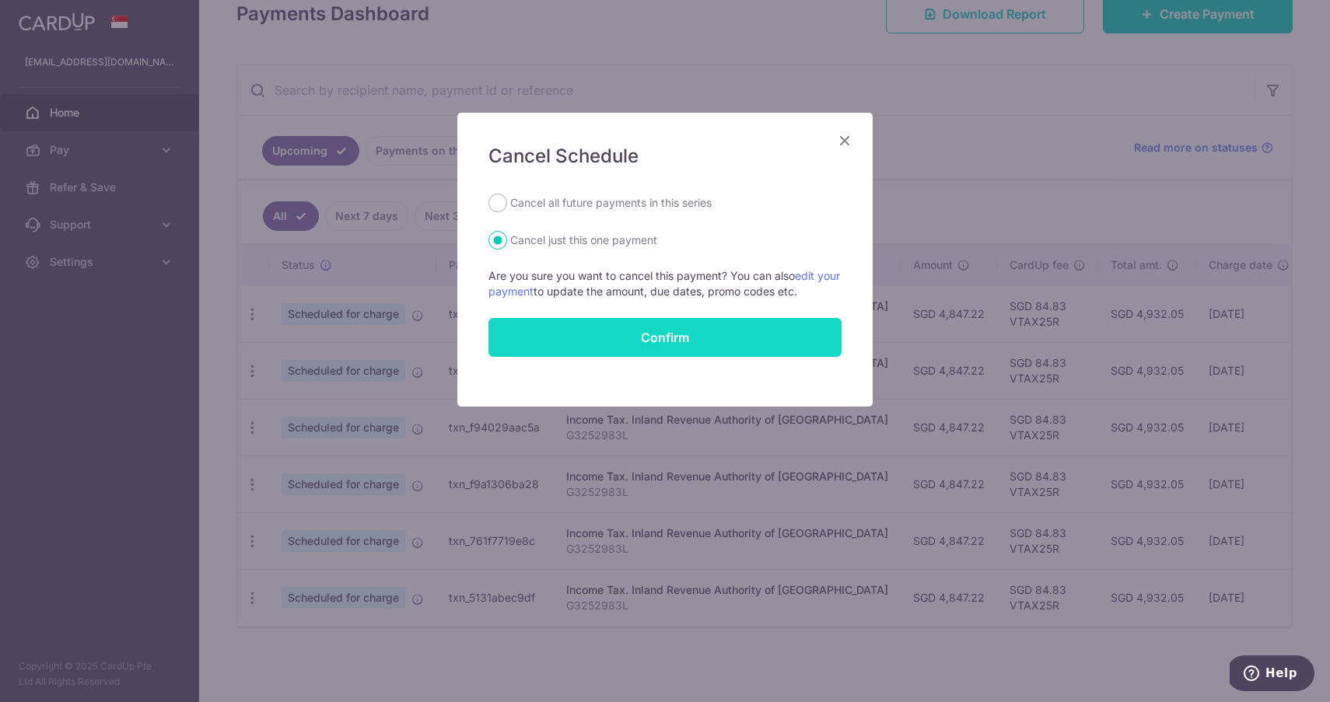
click at [593, 331] on button "Confirm" at bounding box center [664, 337] width 353 height 39
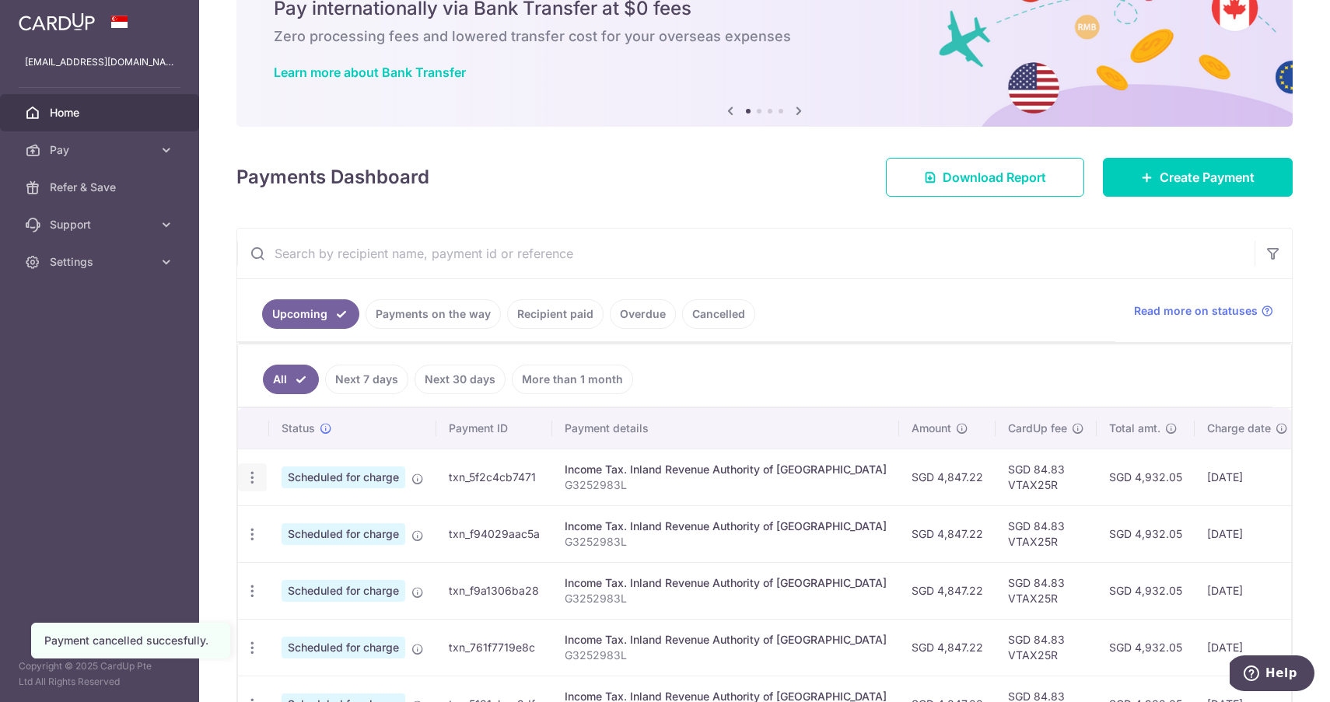
scroll to position [76, 0]
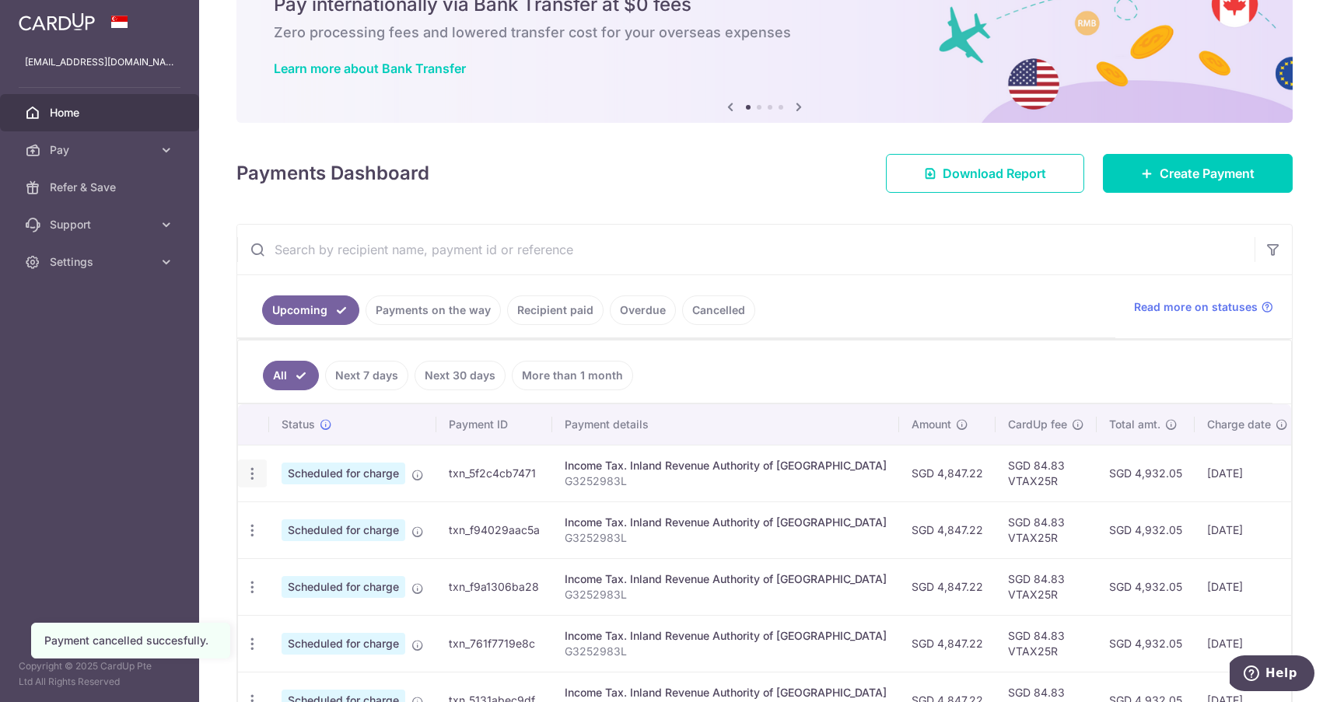
click at [255, 477] on icon "button" at bounding box center [252, 474] width 16 height 16
click at [282, 551] on link "Cancel payment" at bounding box center [320, 554] width 162 height 39
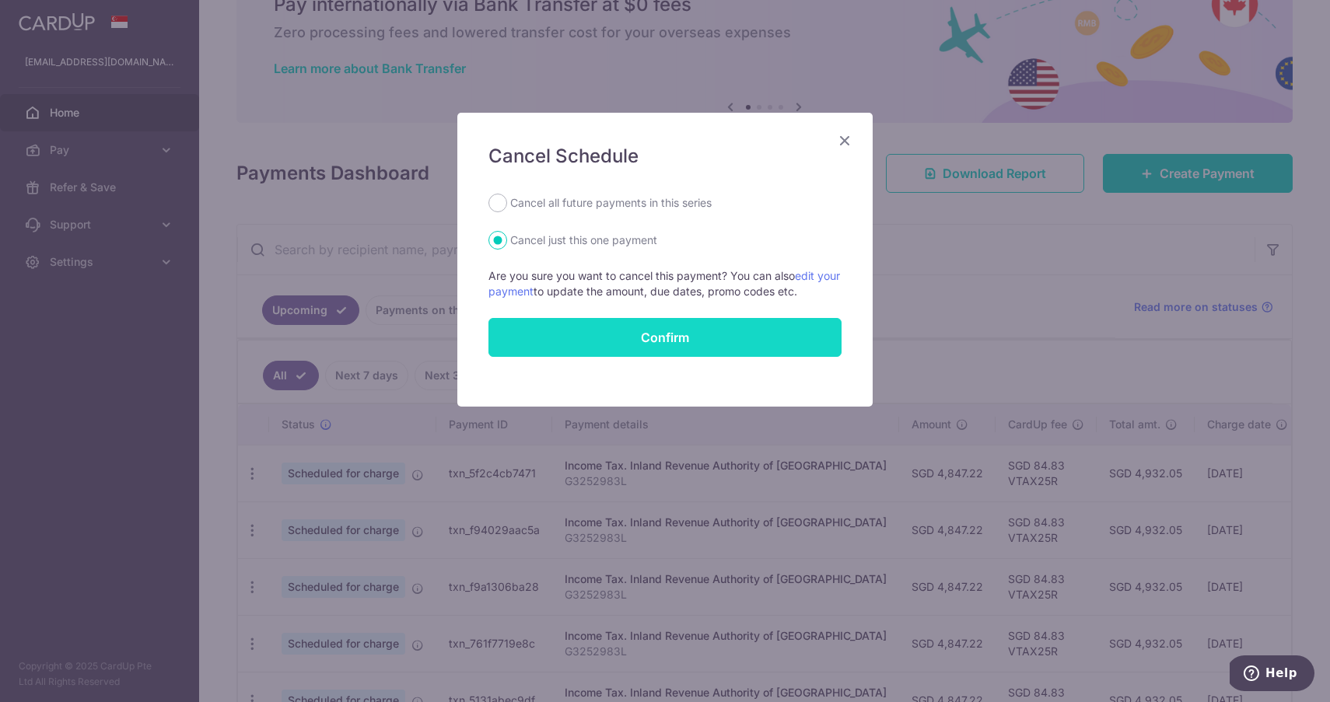
click at [633, 344] on button "Confirm" at bounding box center [664, 337] width 353 height 39
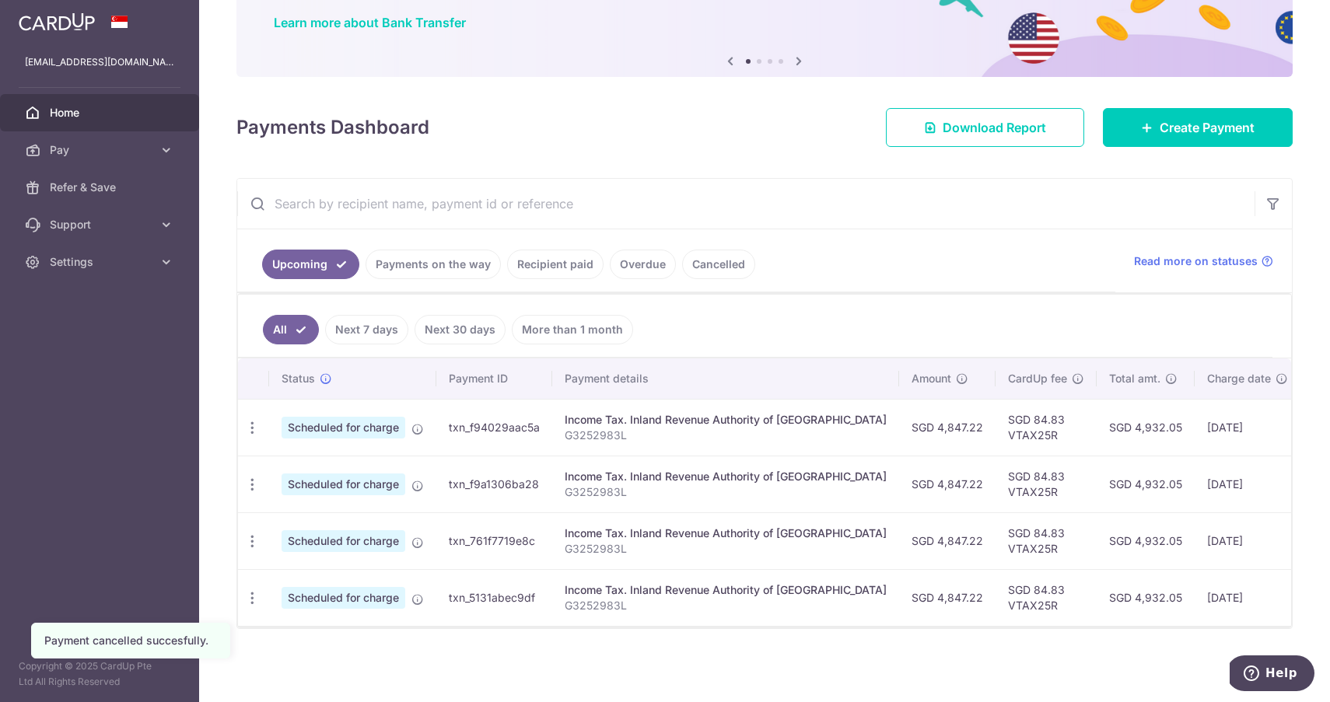
scroll to position [127, 0]
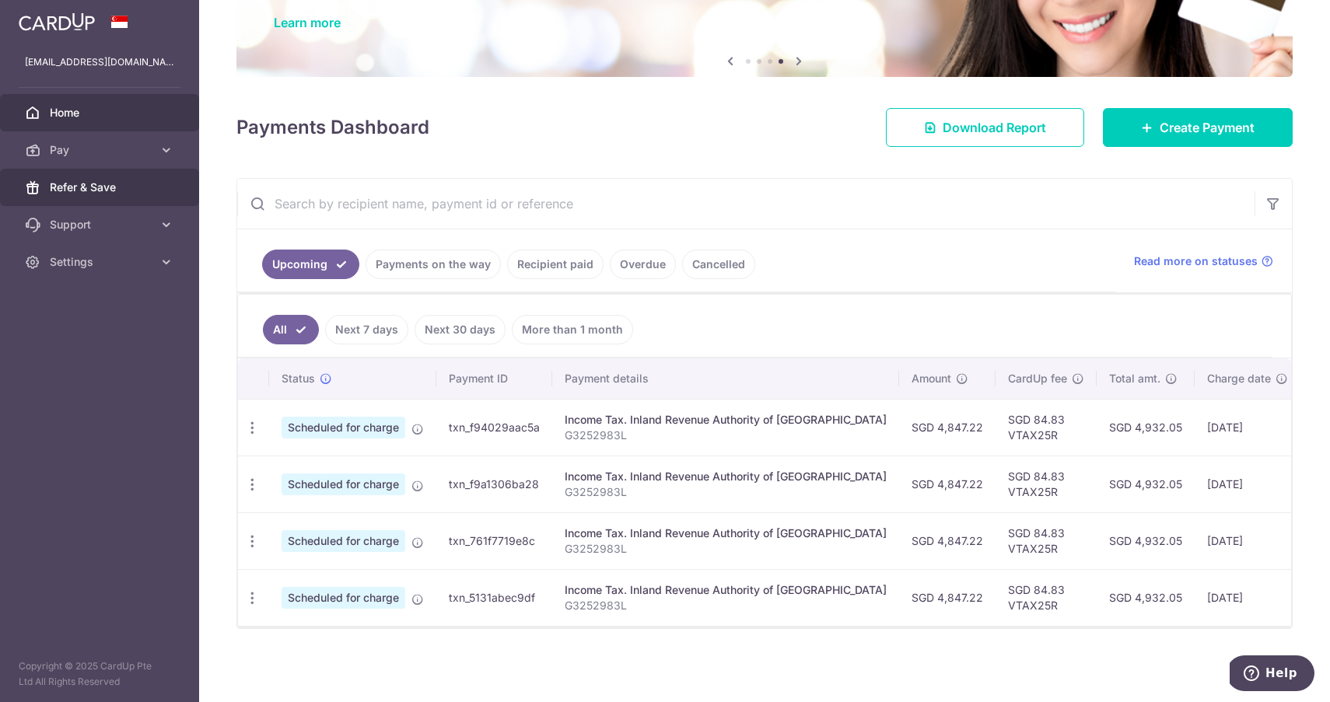
click at [123, 192] on span "Refer & Save" at bounding box center [101, 188] width 103 height 16
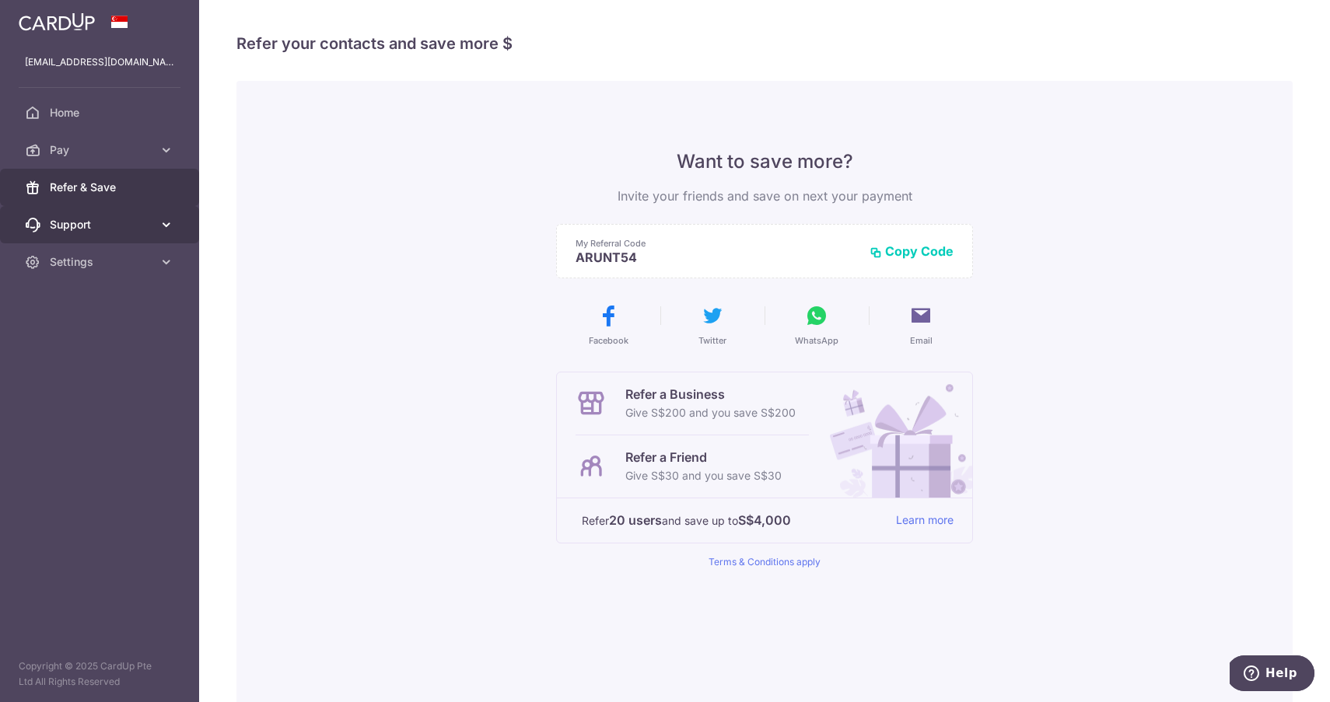
click at [121, 225] on span "Support" at bounding box center [101, 225] width 103 height 16
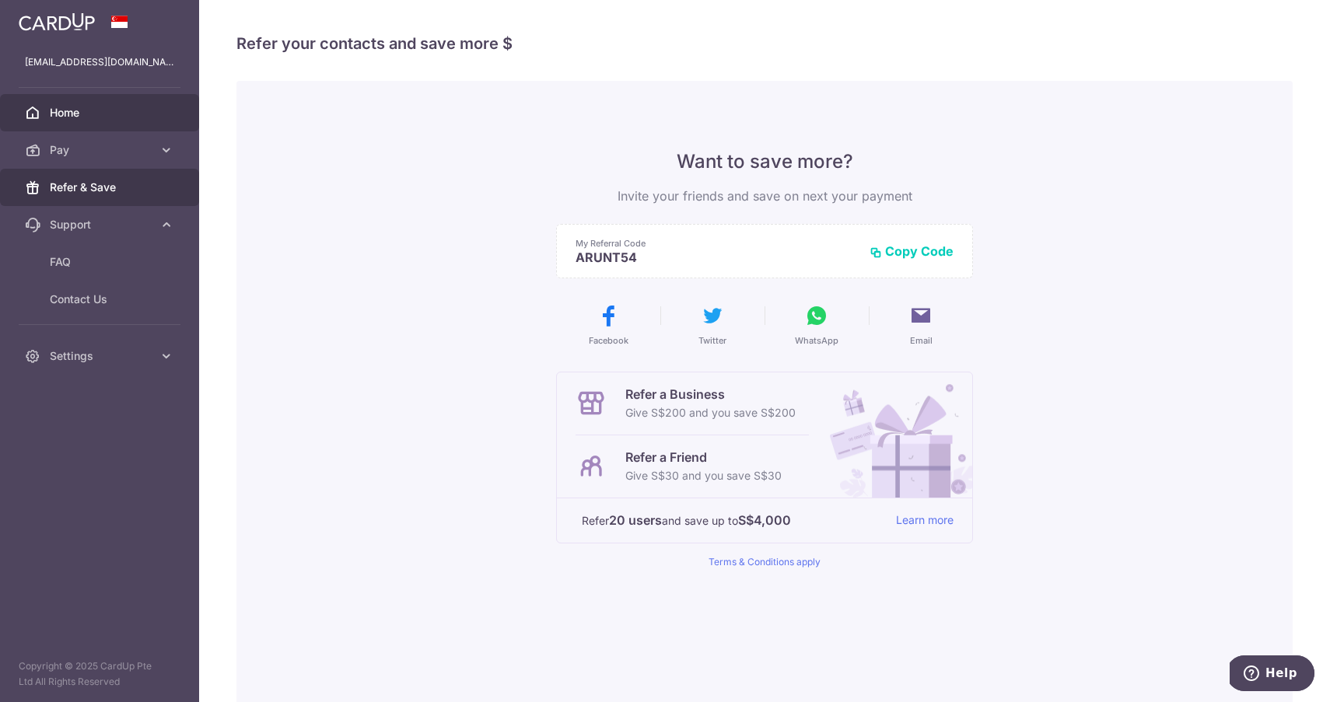
click at [116, 109] on span "Home" at bounding box center [101, 113] width 103 height 16
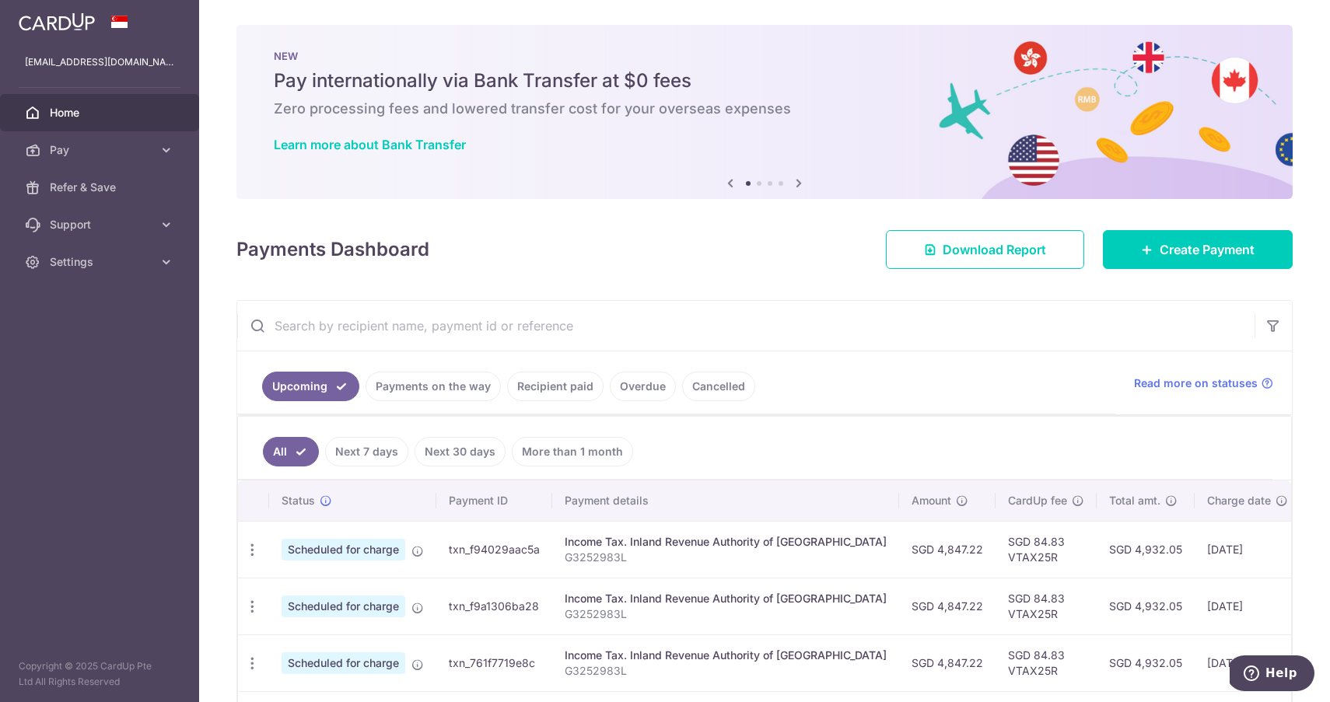
click at [802, 185] on icon at bounding box center [798, 182] width 19 height 19
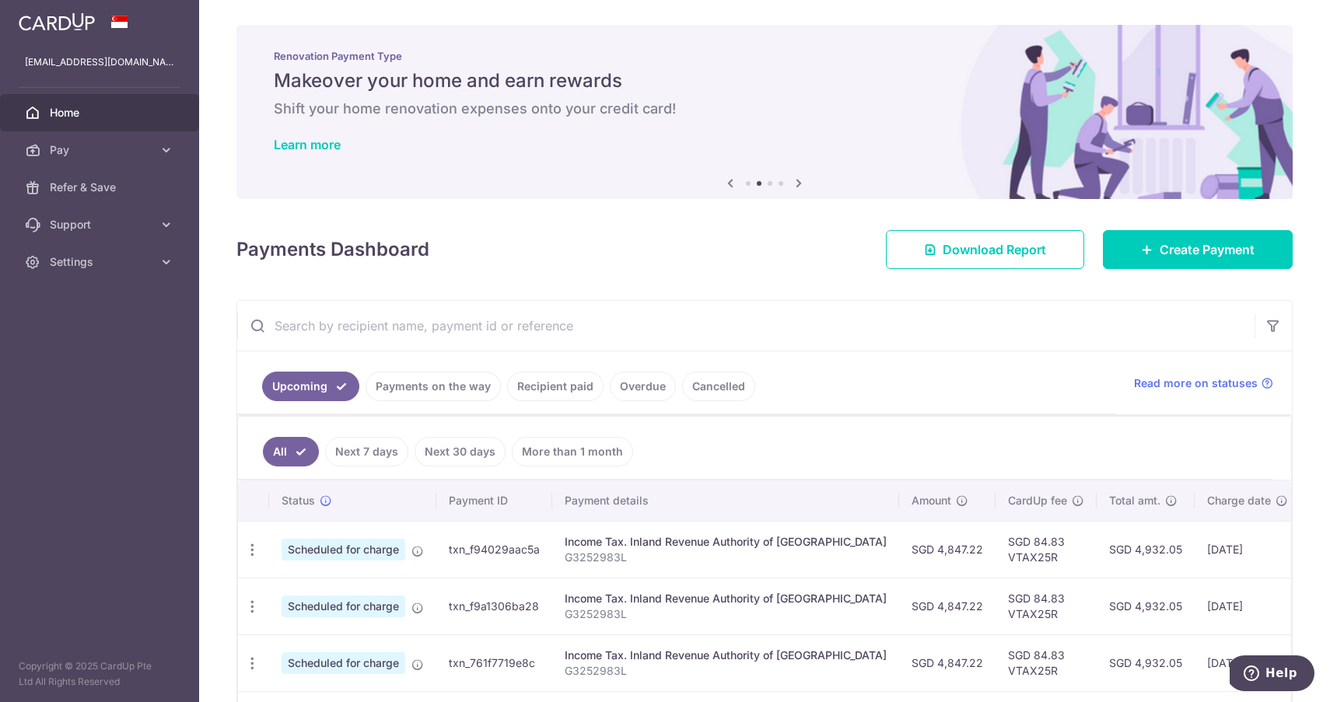
click at [802, 185] on icon at bounding box center [798, 182] width 19 height 19
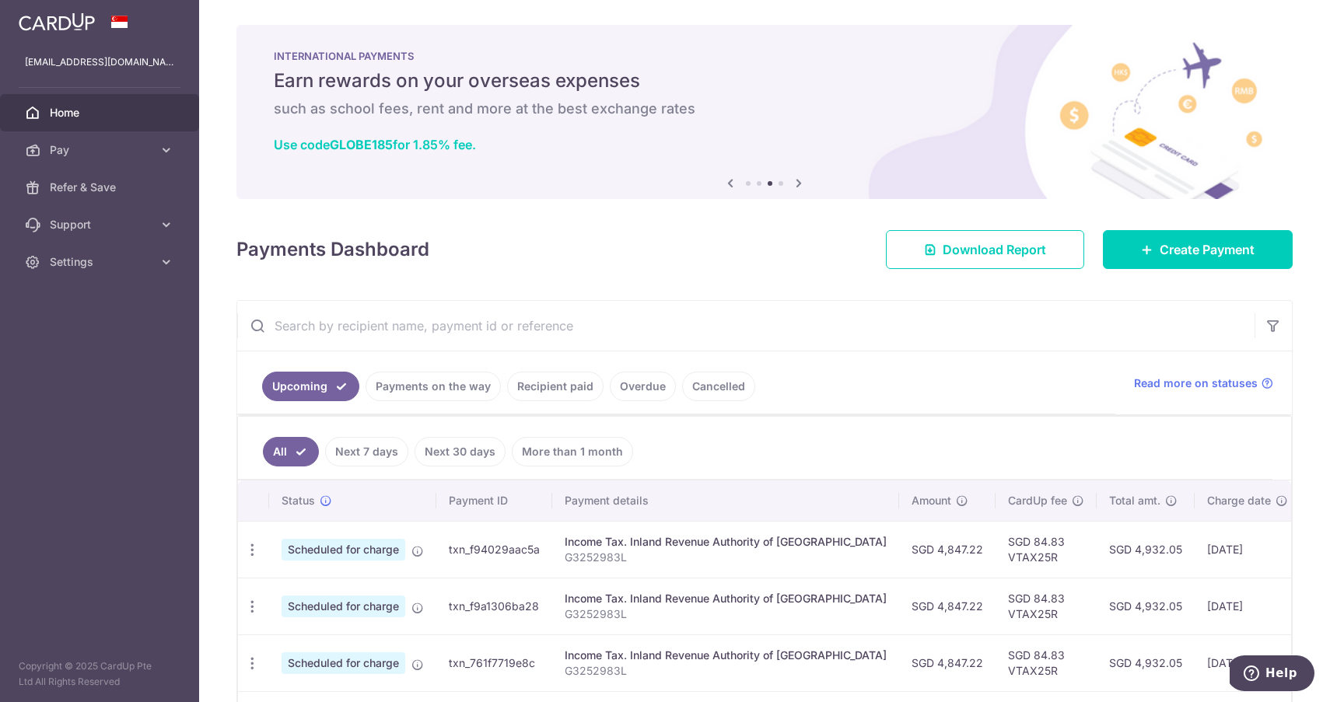
click at [796, 184] on icon at bounding box center [798, 182] width 19 height 19
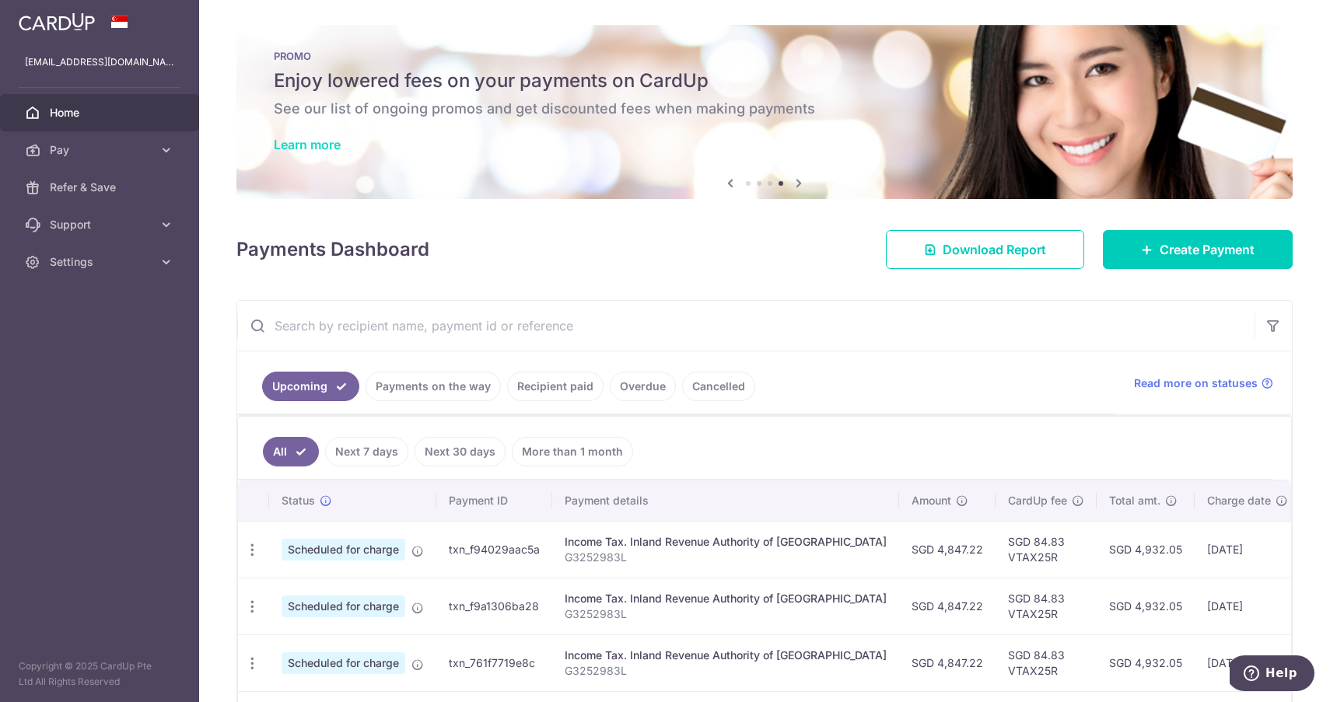
click at [306, 142] on link "Learn more" at bounding box center [307, 145] width 67 height 16
click at [158, 143] on link "Pay" at bounding box center [99, 149] width 199 height 37
click at [131, 187] on span "Payments" at bounding box center [101, 188] width 103 height 16
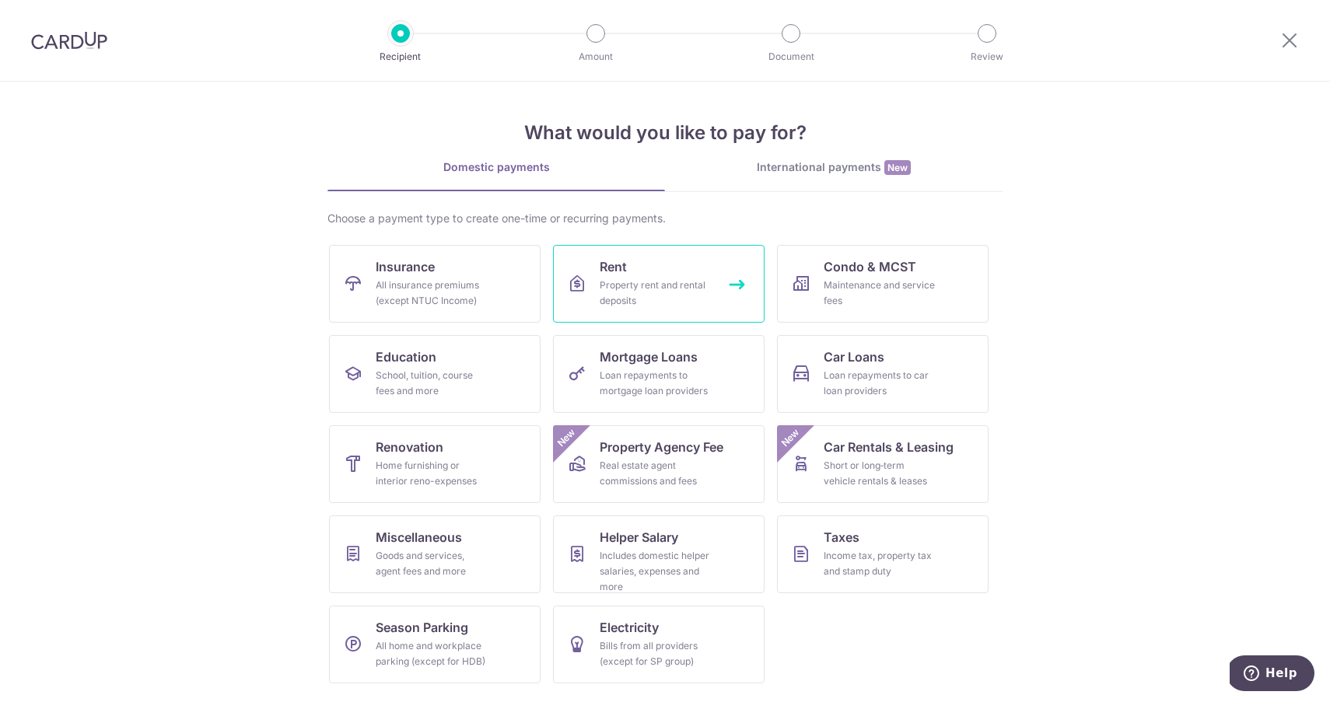
click at [663, 296] on div "Property rent and rental deposits" at bounding box center [656, 293] width 112 height 31
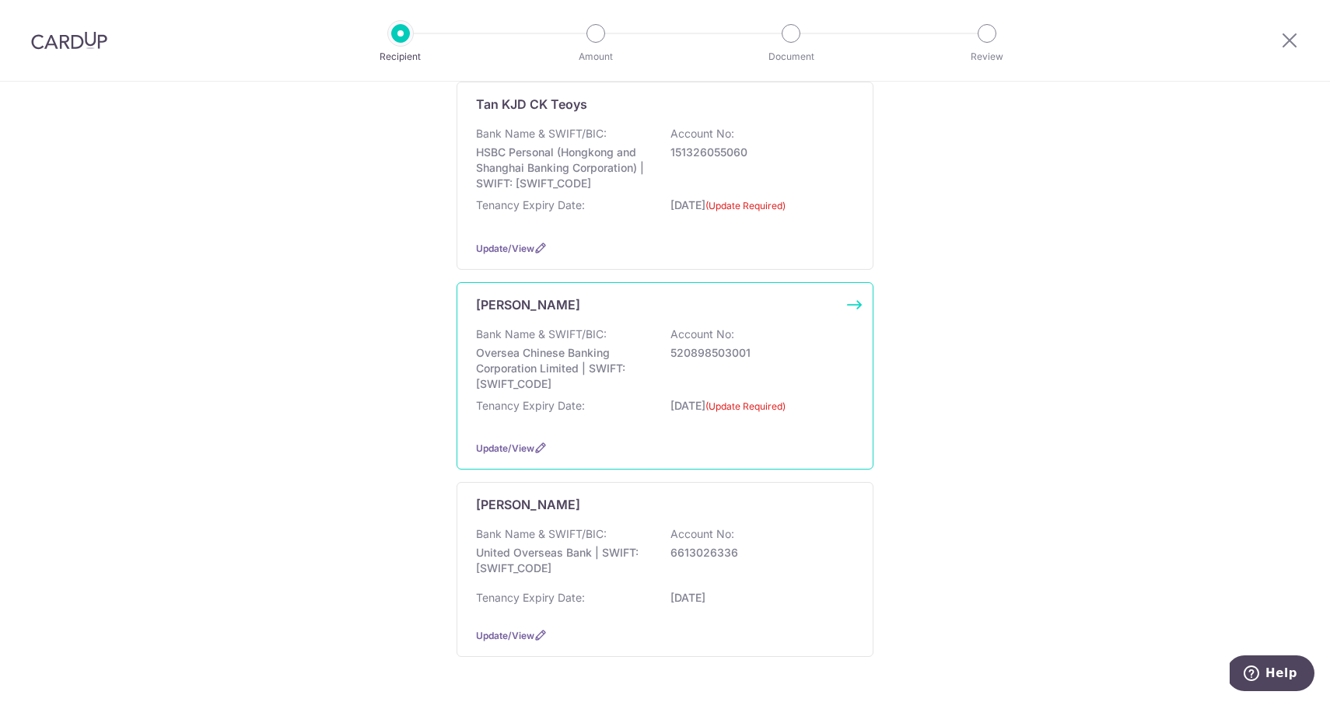
scroll to position [306, 0]
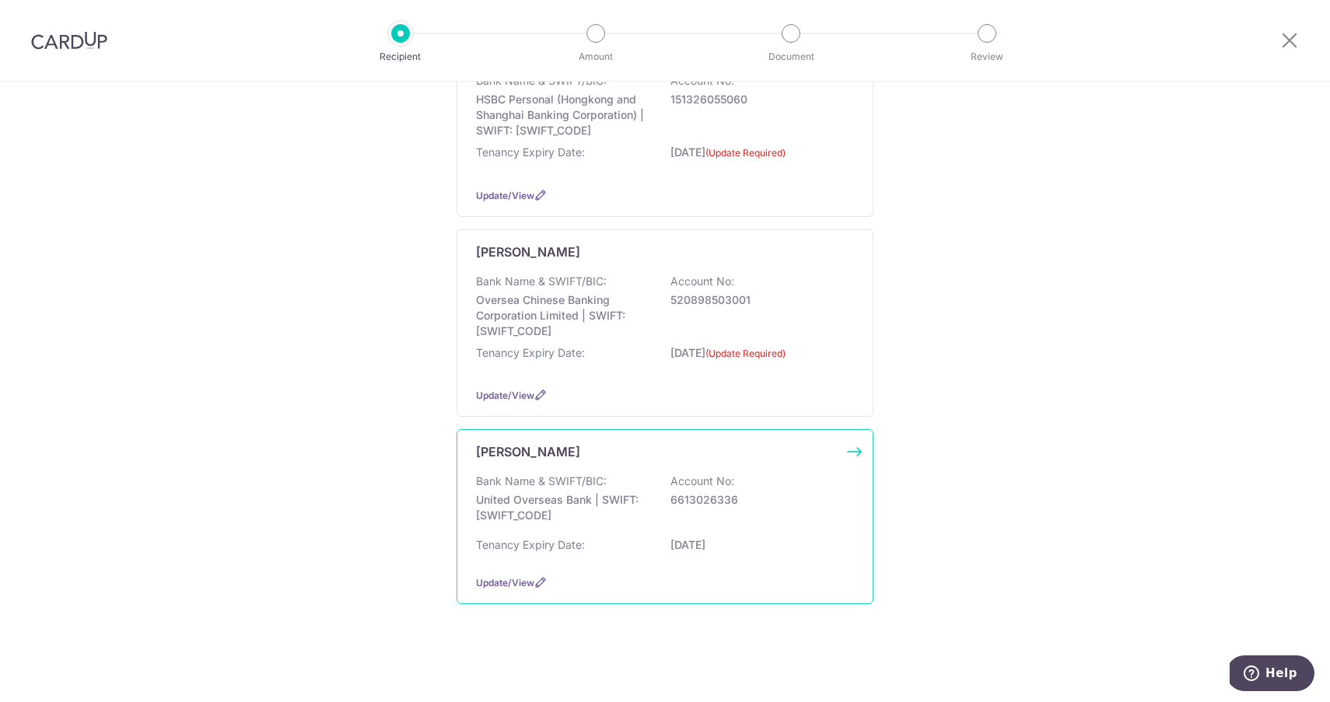
click at [568, 510] on p "United Overseas Bank | SWIFT: UOVBSGSGXXX" at bounding box center [563, 507] width 174 height 31
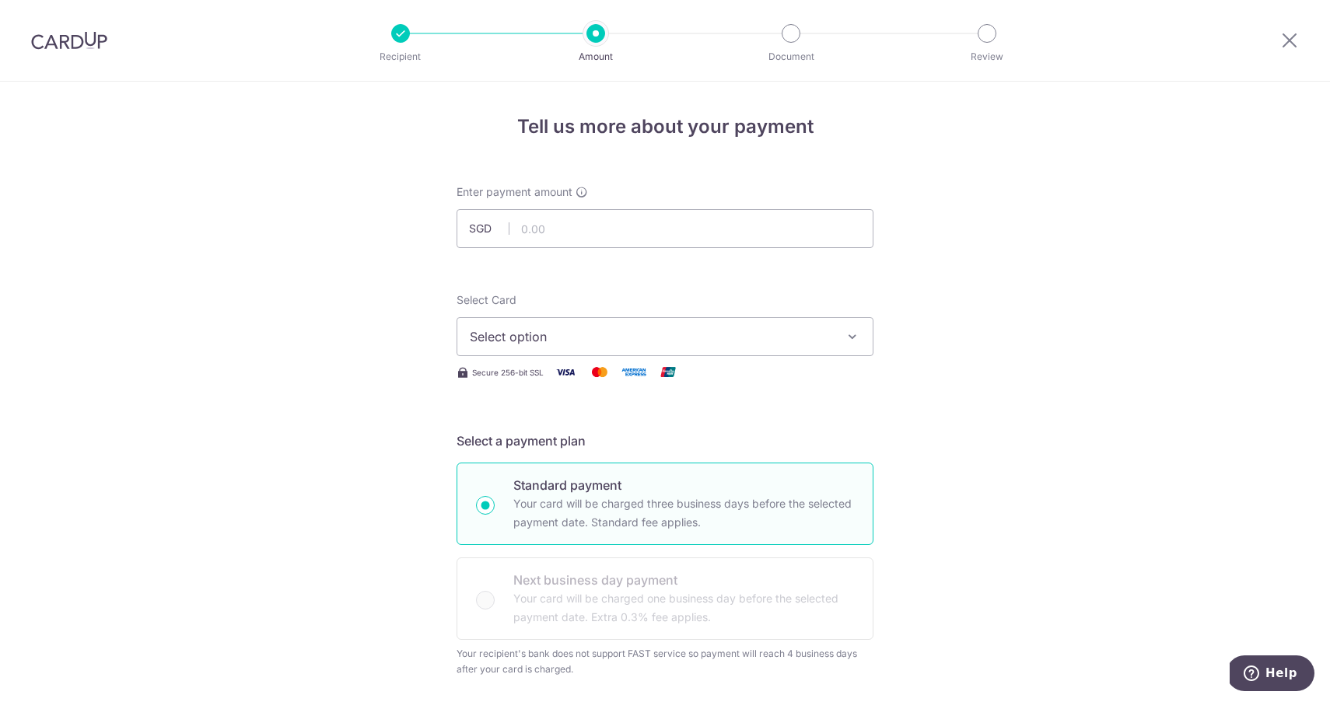
click at [573, 334] on span "Select option" at bounding box center [651, 336] width 362 height 19
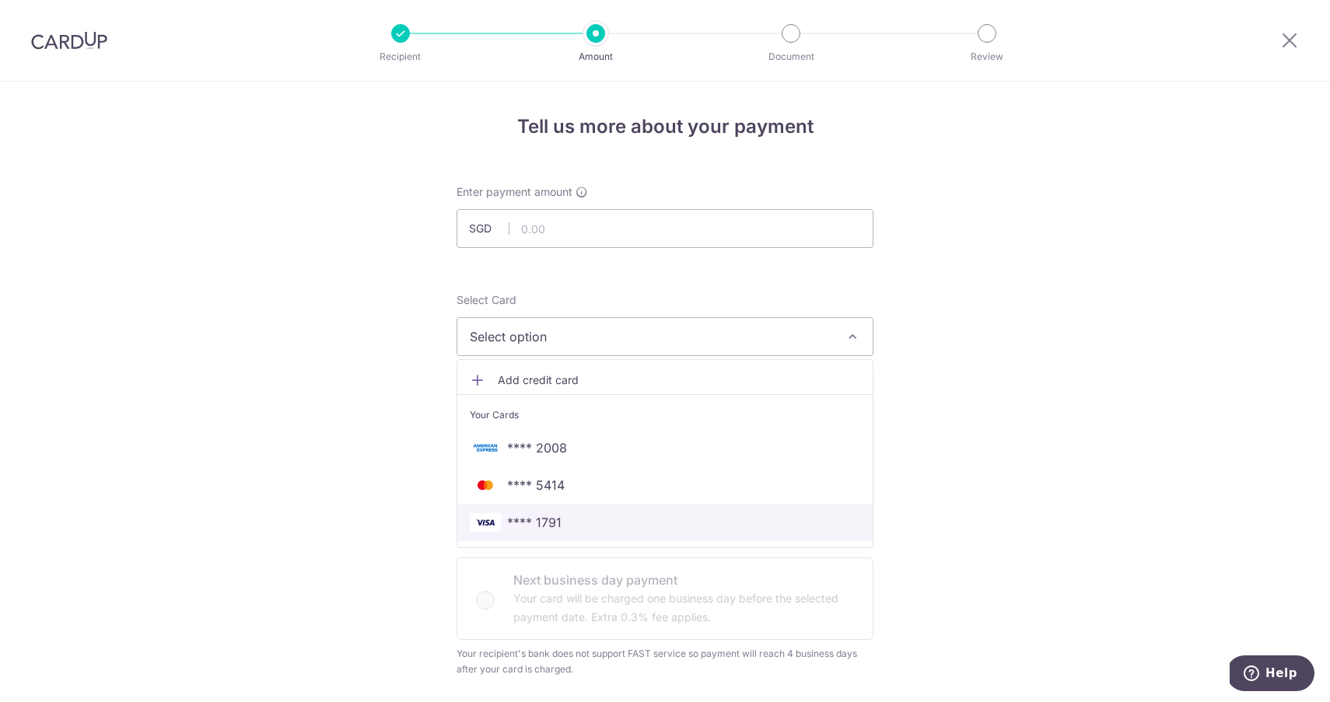
click at [540, 517] on span "**** 1791" at bounding box center [534, 522] width 54 height 19
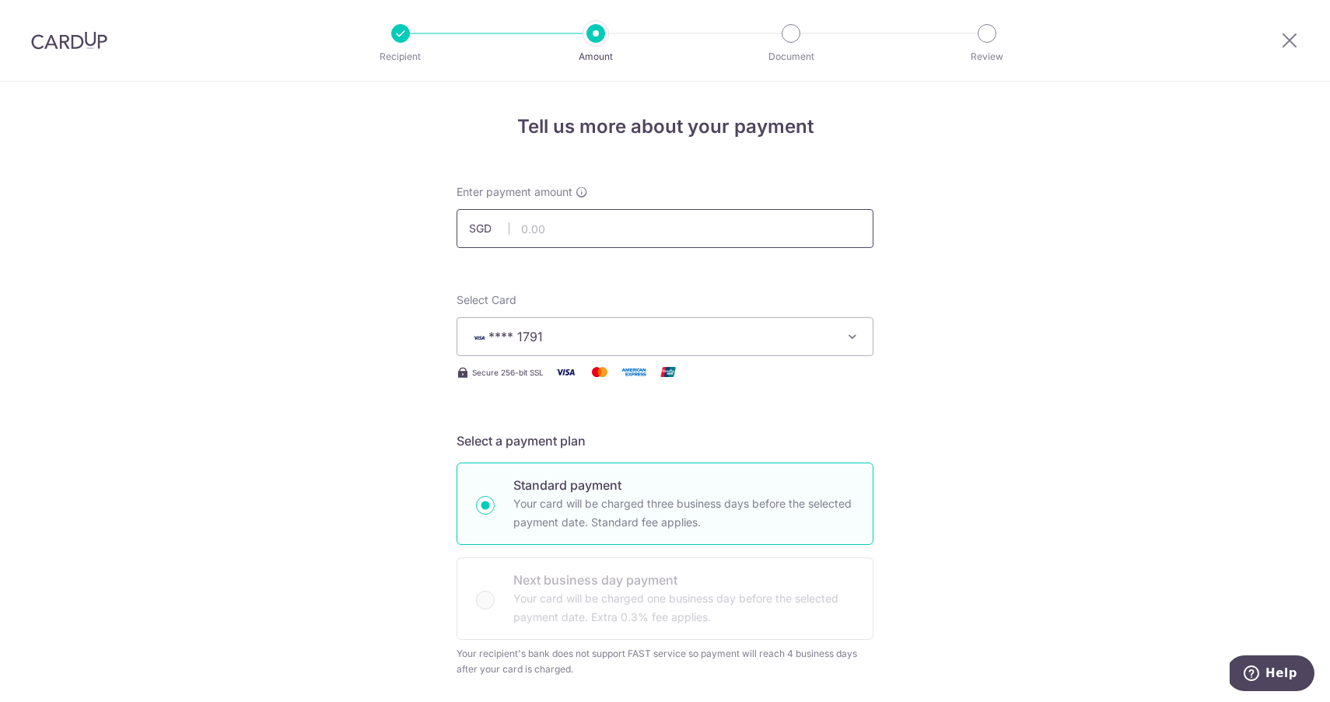
click at [593, 233] on input "text" at bounding box center [665, 228] width 417 height 39
type input "7,400.00"
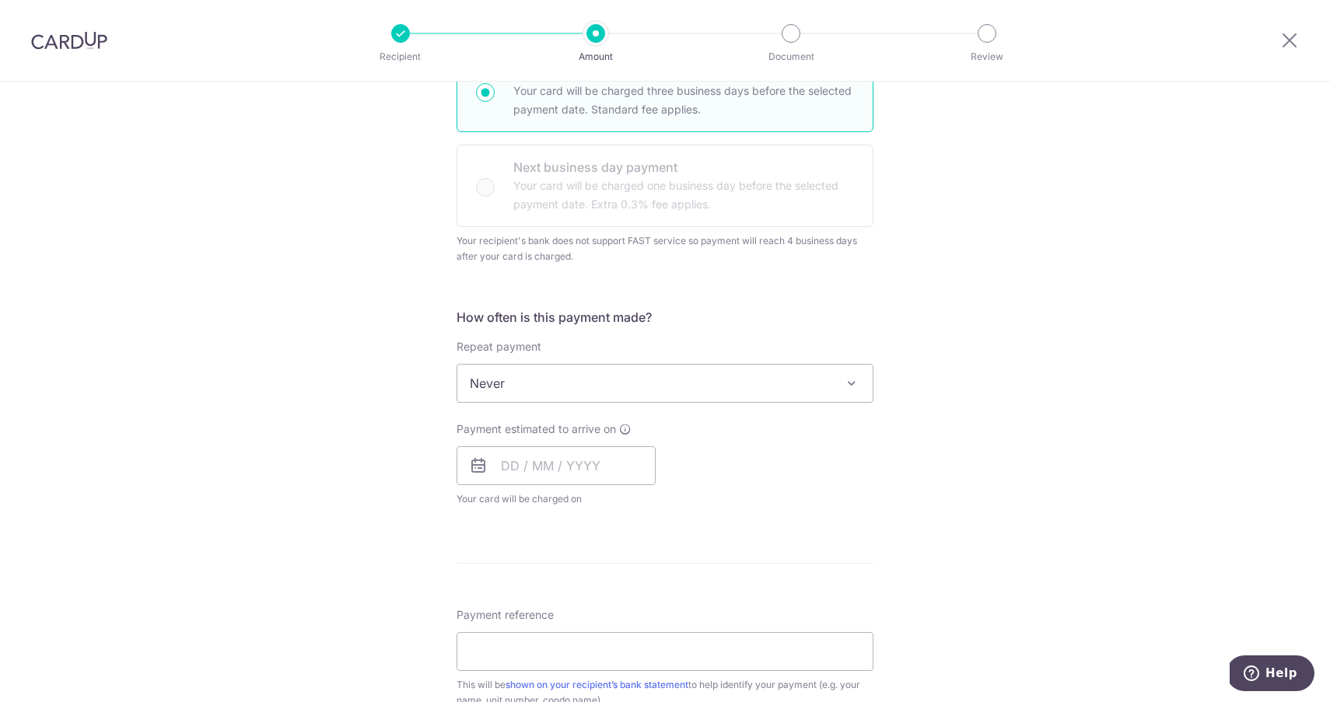
scroll to position [415, 0]
click at [534, 467] on input "text" at bounding box center [556, 463] width 199 height 39
click at [609, 640] on link "16" at bounding box center [612, 636] width 25 height 25
type input "[DATE]"
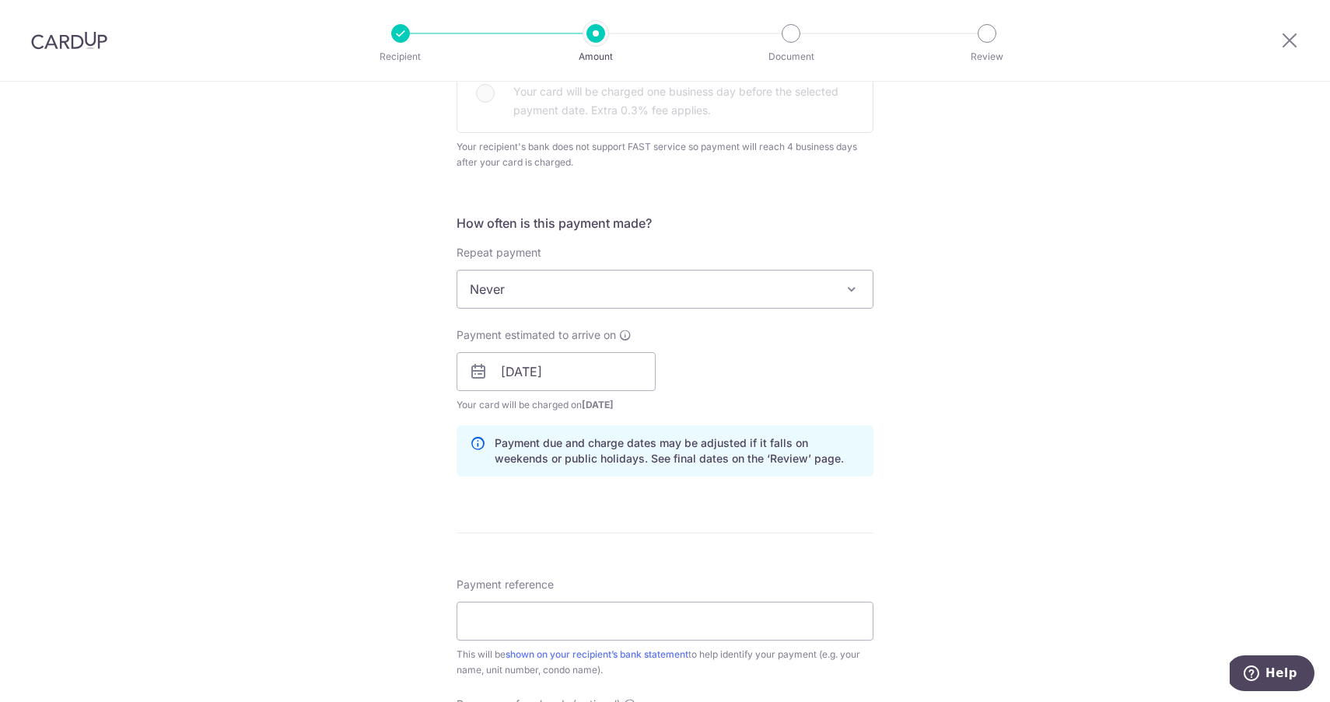
scroll to position [520, 0]
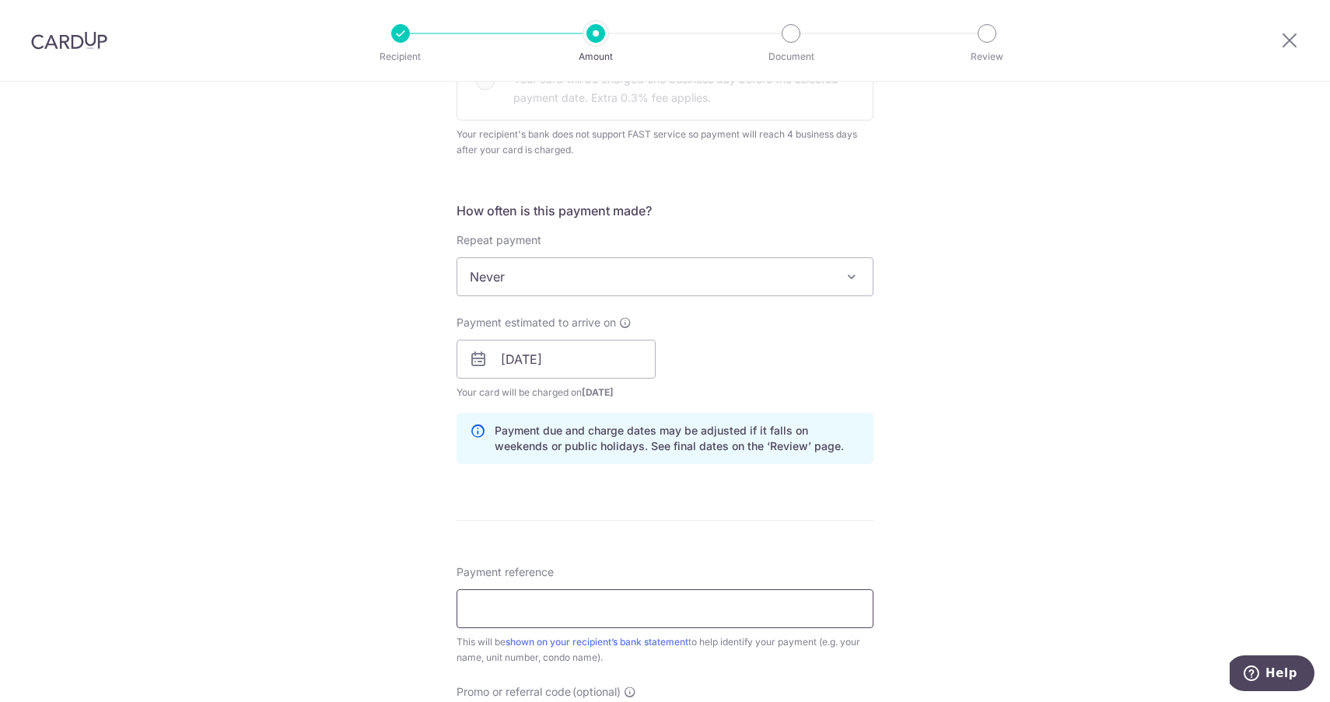
click at [579, 607] on input "Payment reference" at bounding box center [665, 609] width 417 height 39
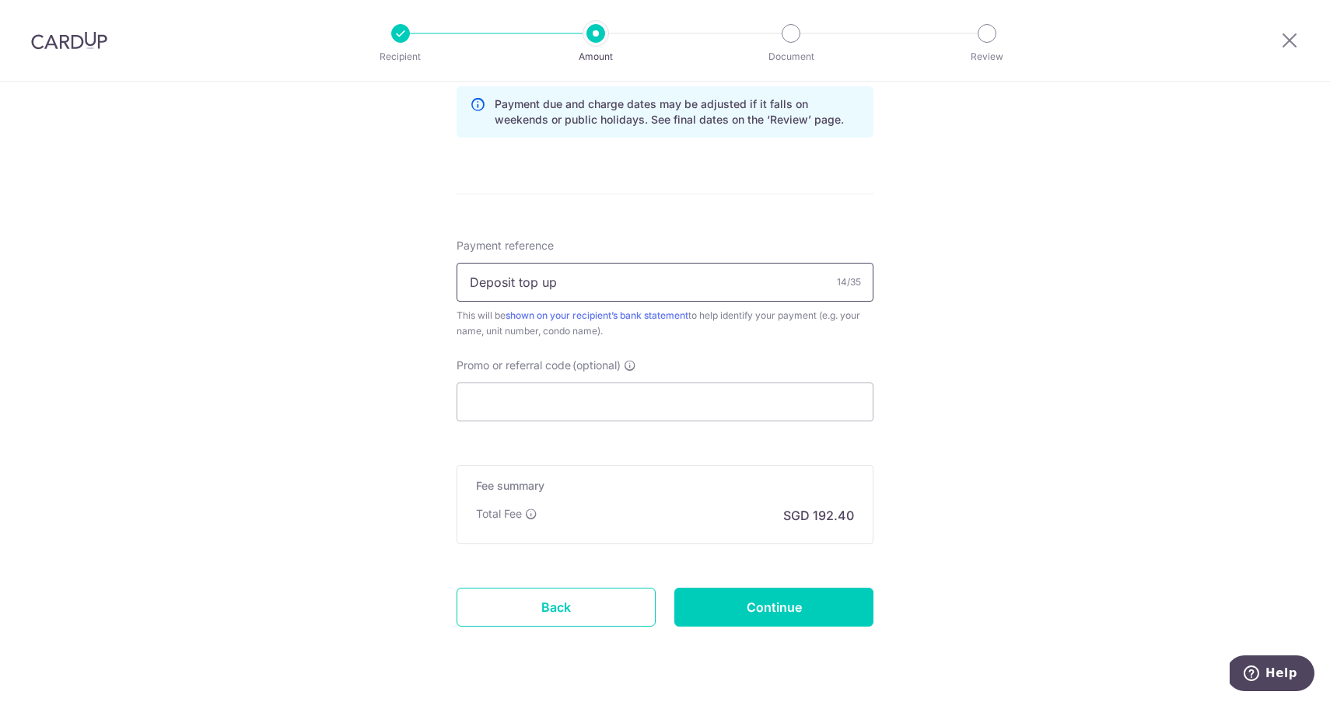
scroll to position [856, 0]
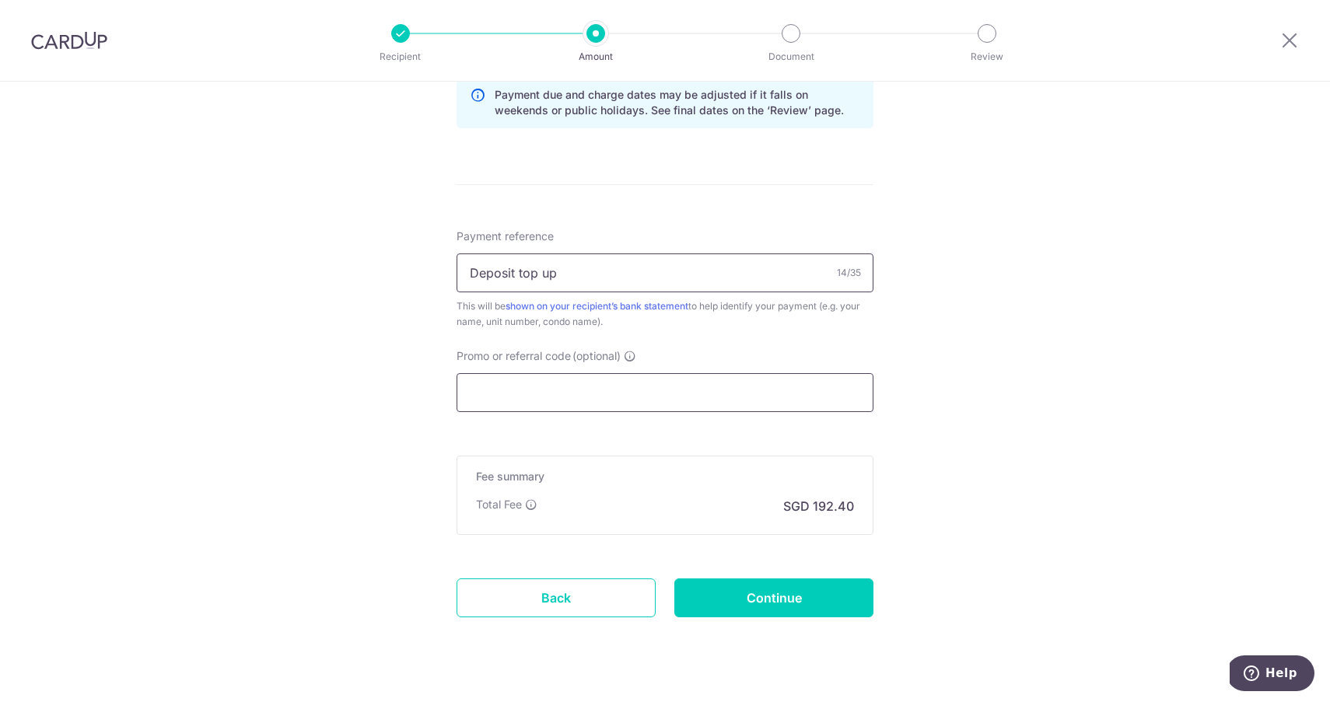
type input "Deposit top up"
click at [641, 387] on input "Promo or referral code (optional)" at bounding box center [665, 392] width 417 height 39
paste input "SAVERENT179"
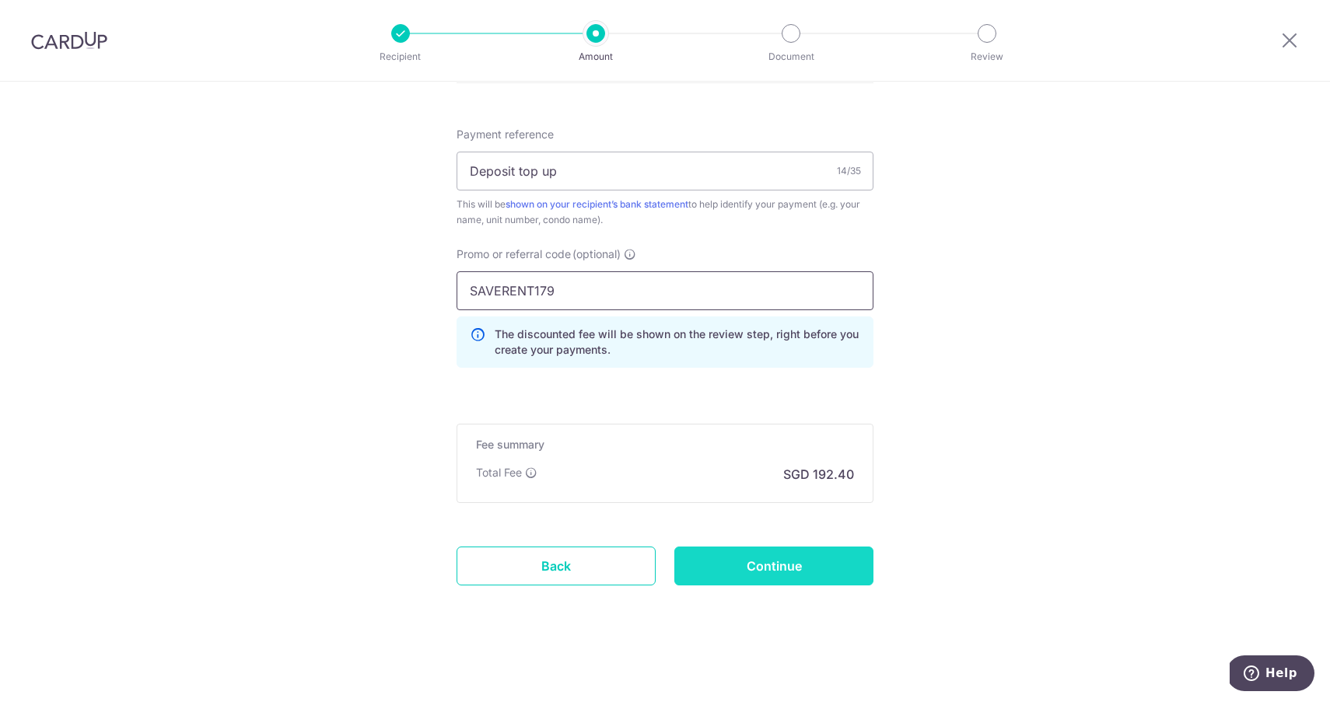
scroll to position [957, 0]
type input "SAVERENT179"
click at [726, 577] on input "Continue" at bounding box center [773, 566] width 199 height 39
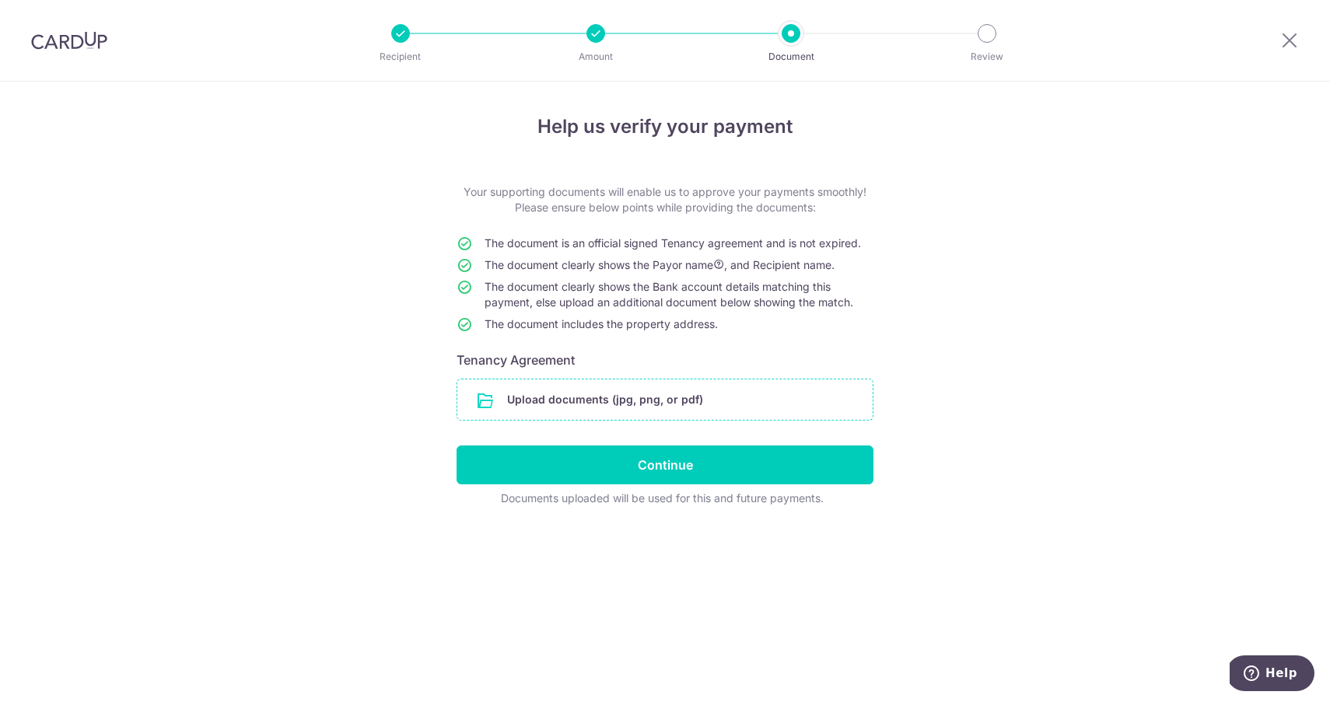
click at [625, 404] on input "file" at bounding box center [664, 400] width 415 height 40
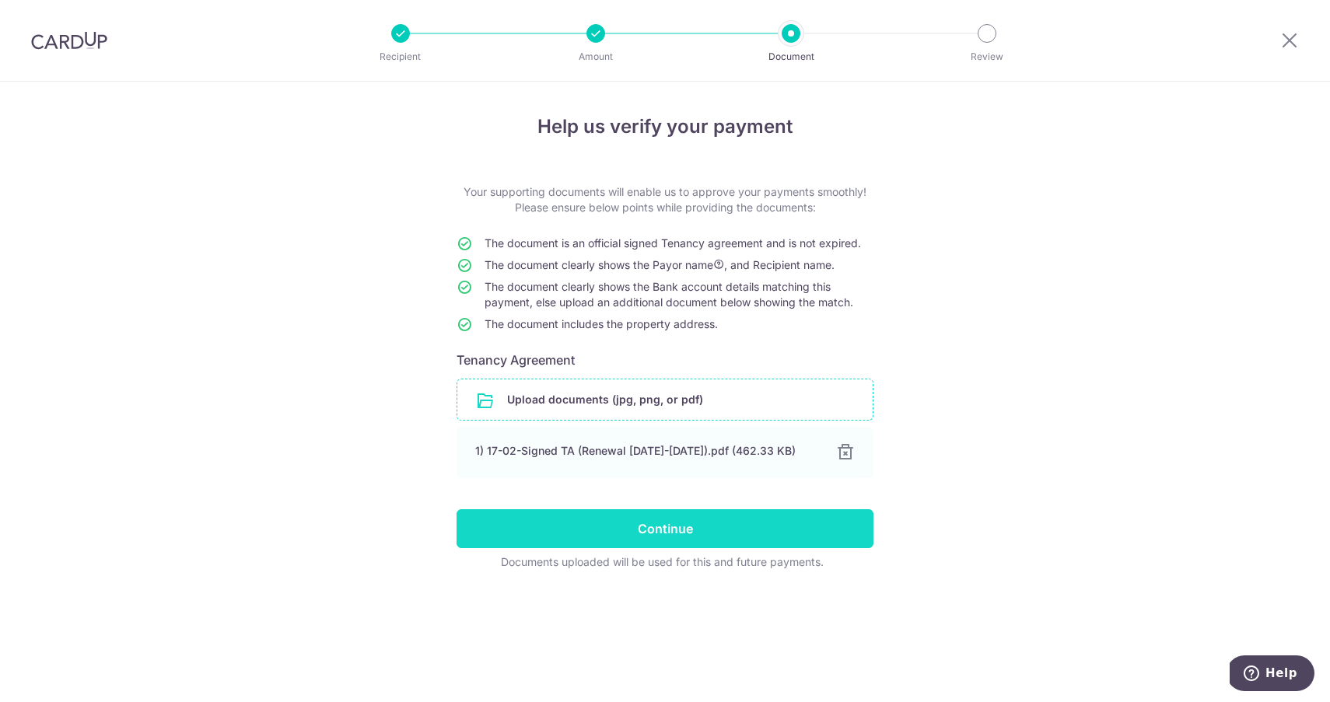
click at [782, 541] on input "Continue" at bounding box center [665, 528] width 417 height 39
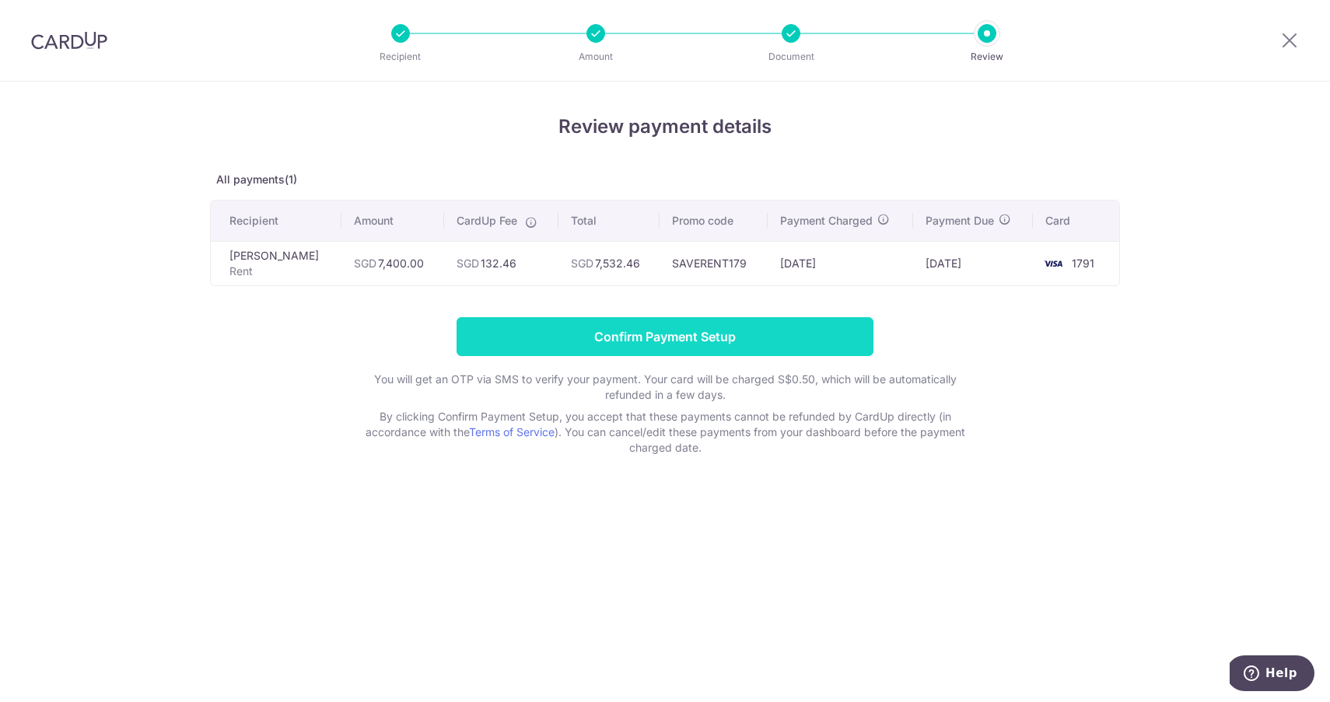
click at [679, 341] on input "Confirm Payment Setup" at bounding box center [665, 336] width 417 height 39
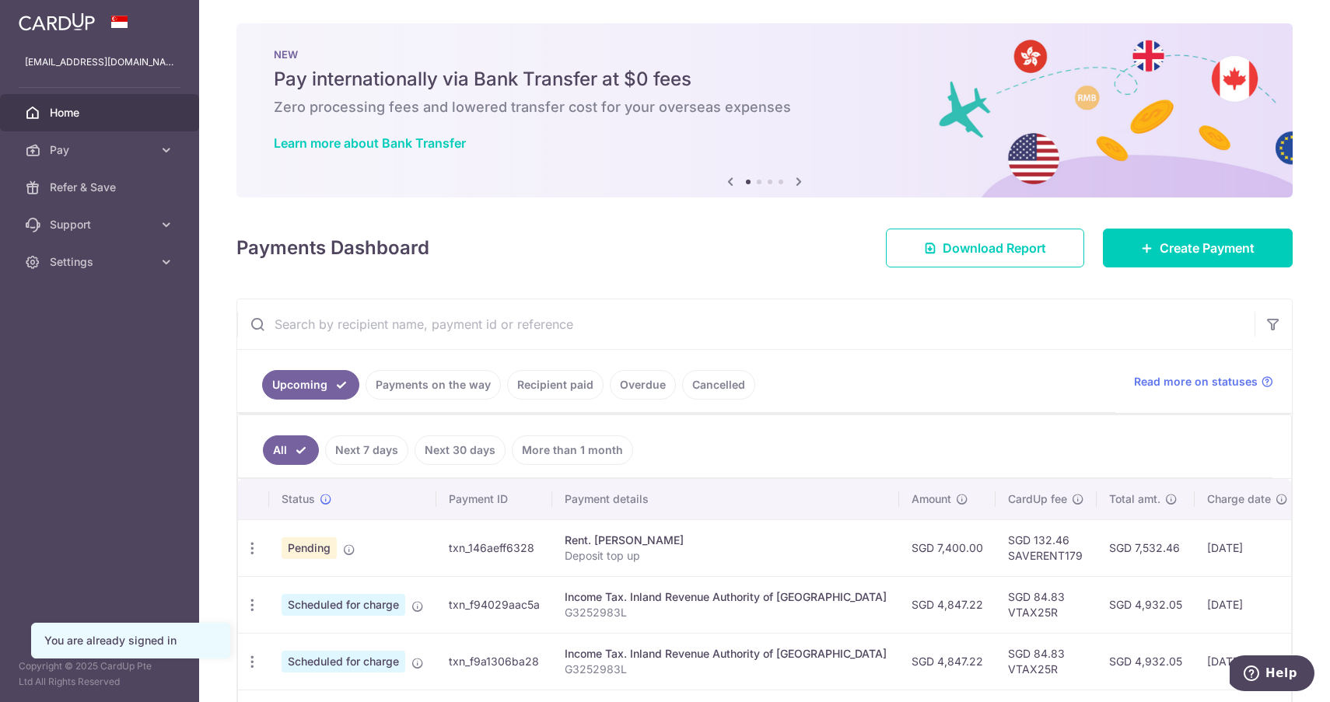
scroll to position [2, 0]
